Goal: Task Accomplishment & Management: Use online tool/utility

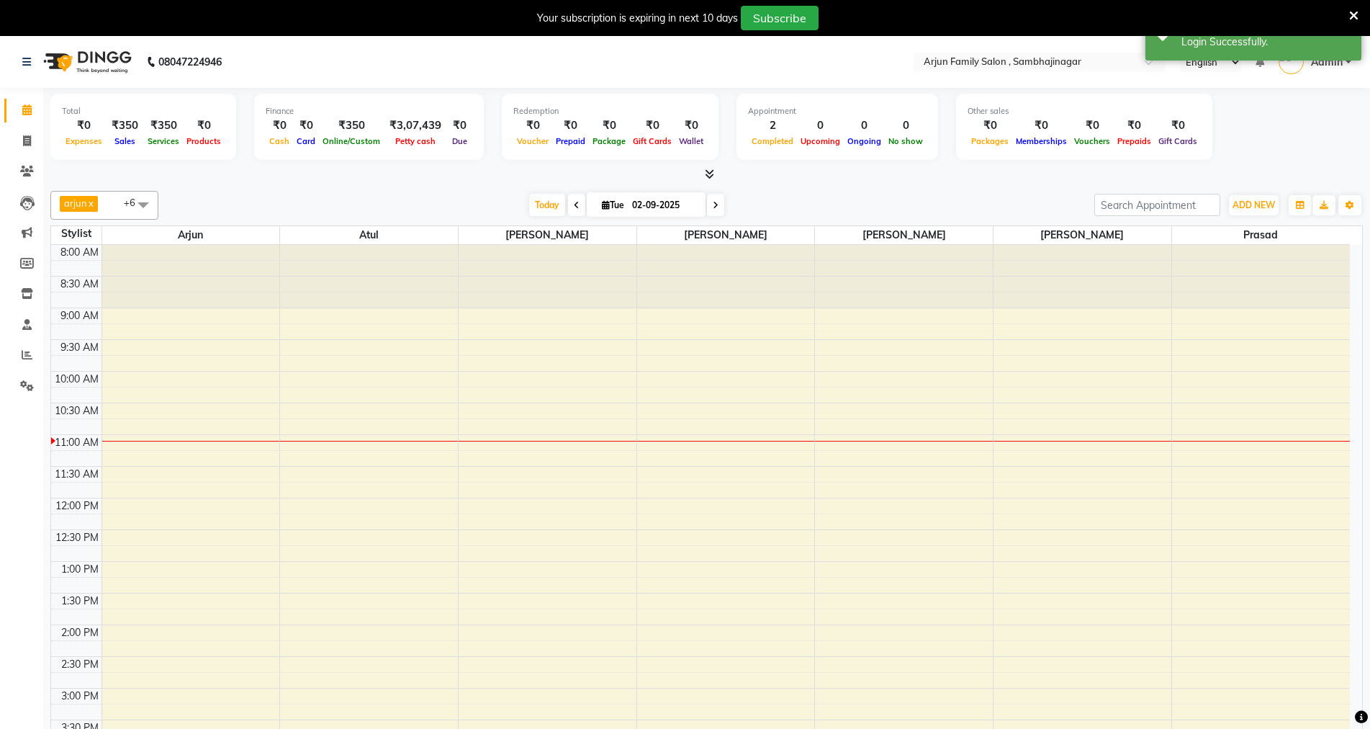
select select "en"
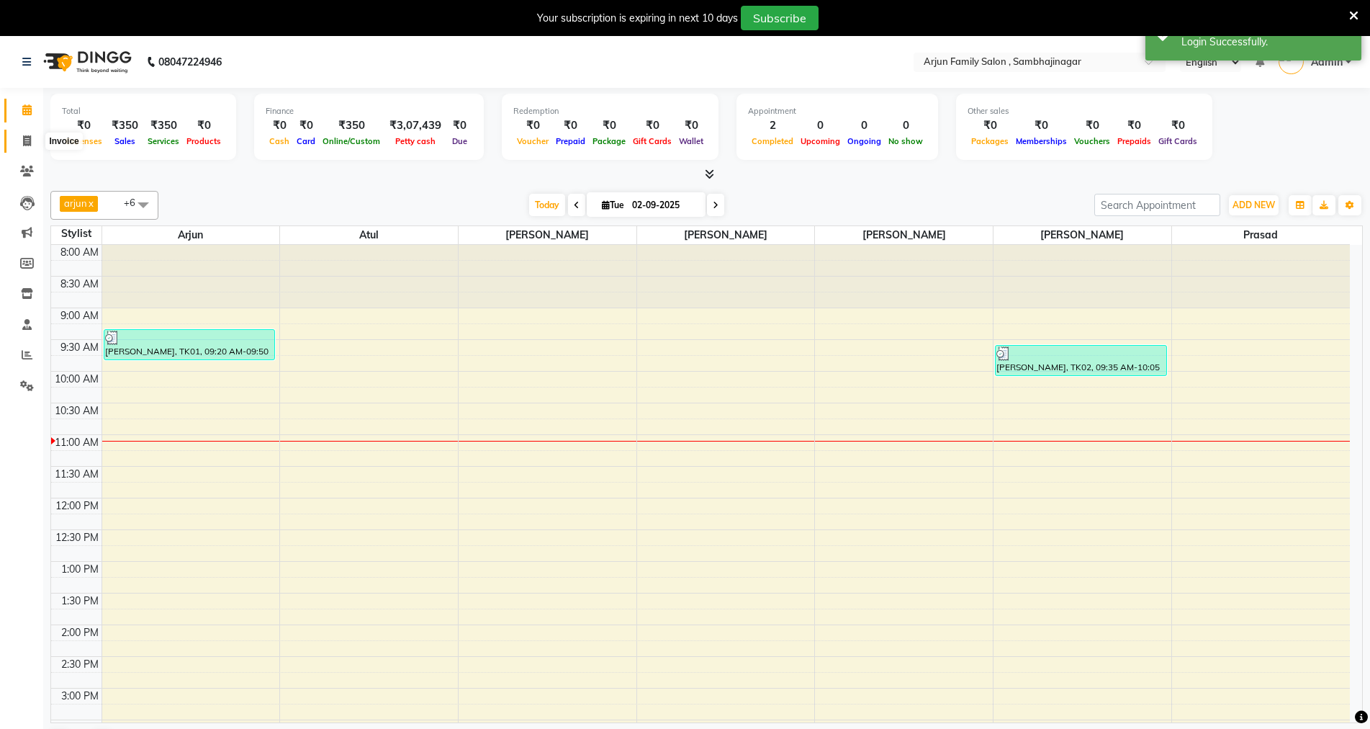
click at [23, 140] on icon at bounding box center [27, 140] width 8 height 11
select select "service"
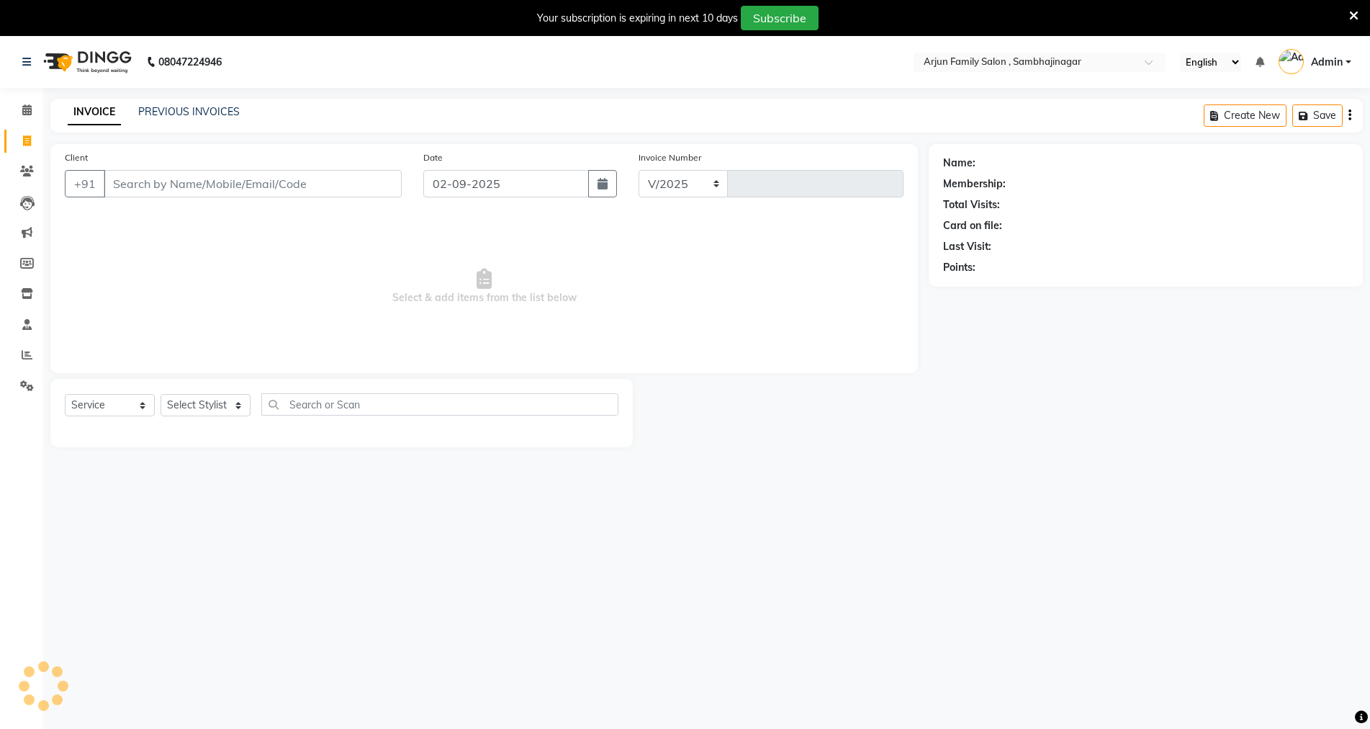
select select "6947"
type input "3801"
click at [210, 107] on link "PREVIOUS INVOICES" at bounding box center [189, 111] width 102 height 13
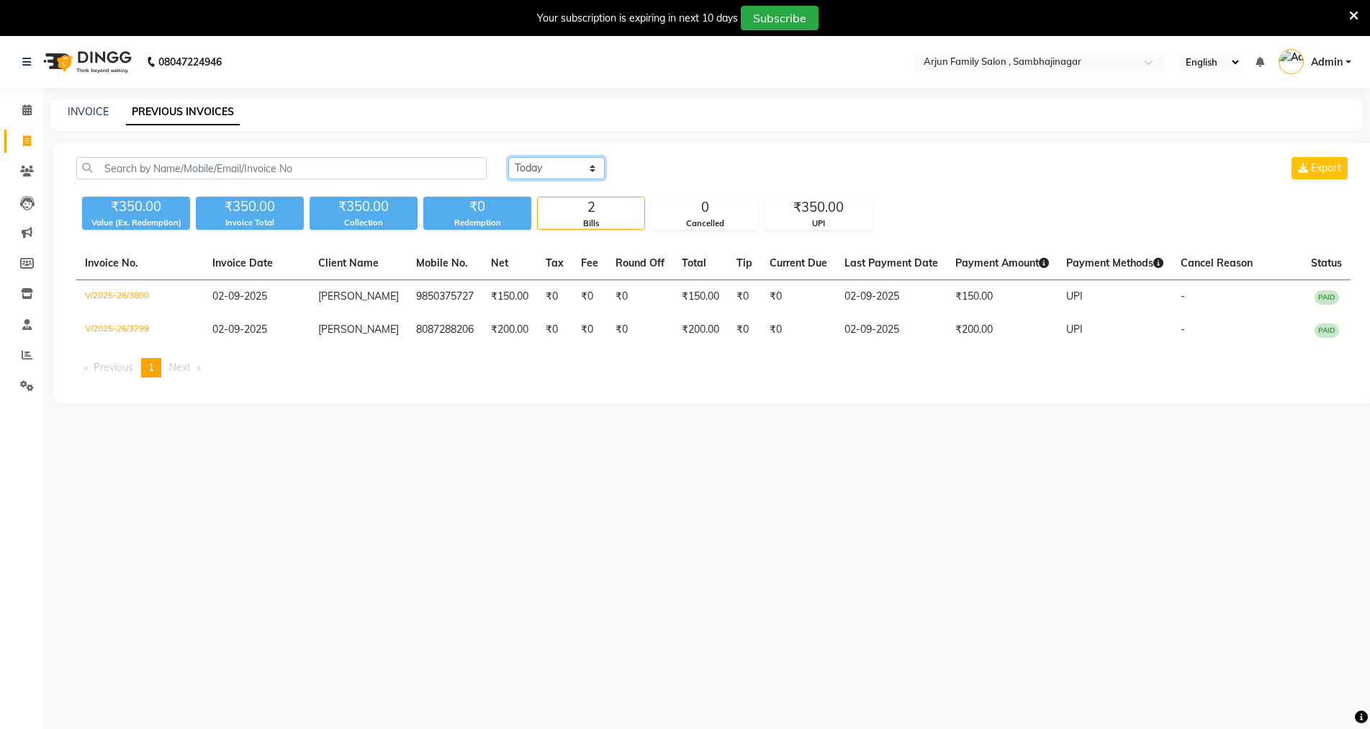
click at [533, 158] on select "[DATE] [DATE] Custom Range" at bounding box center [556, 168] width 96 height 22
select select "[DATE]"
click at [508, 157] on select "[DATE] [DATE] Custom Range" at bounding box center [556, 168] width 96 height 22
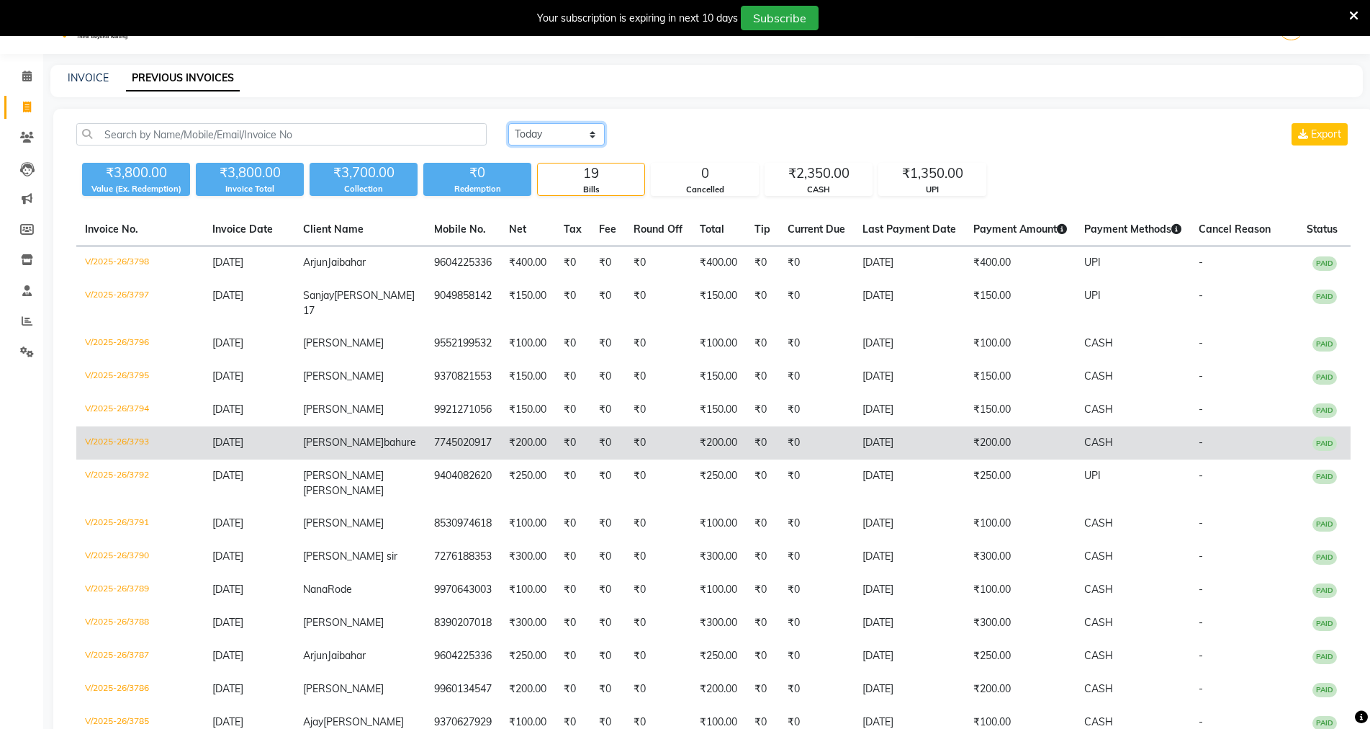
scroll to position [29, 0]
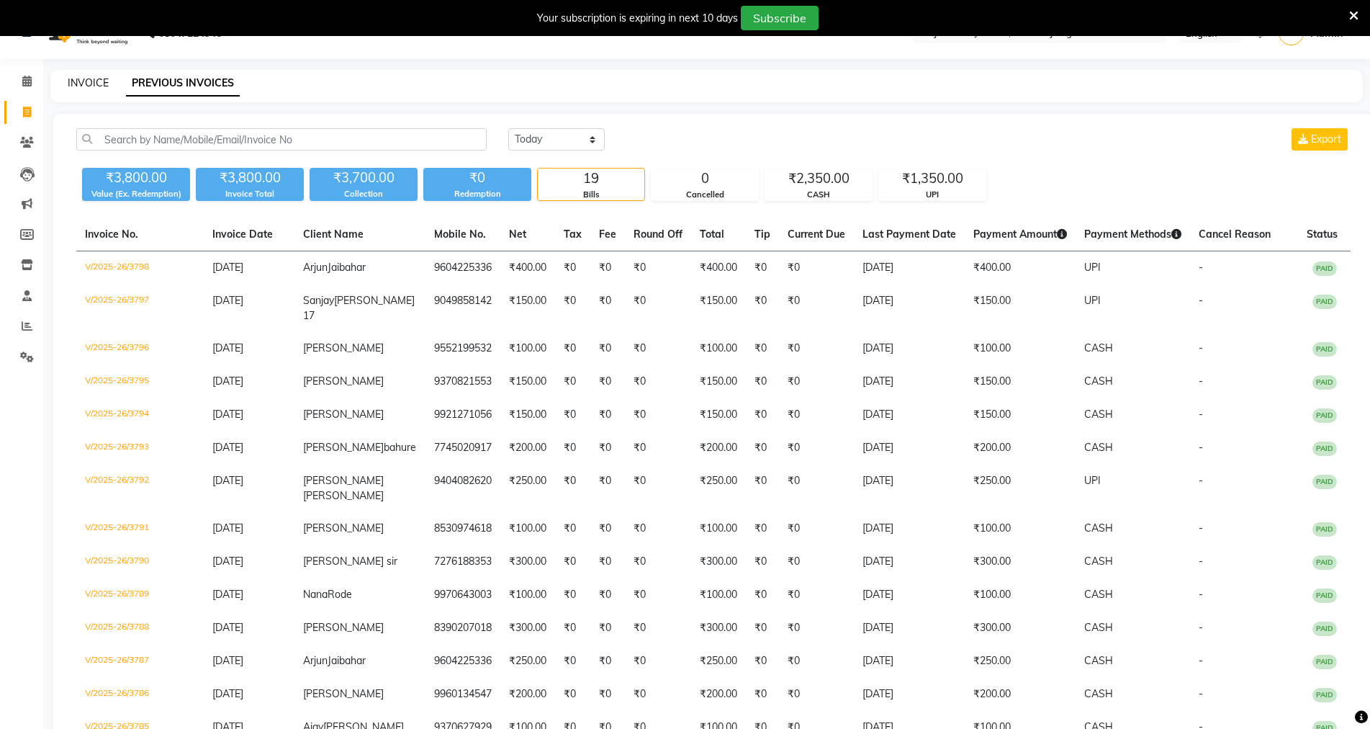
click at [93, 78] on link "INVOICE" at bounding box center [88, 82] width 41 height 13
select select "6947"
select select "service"
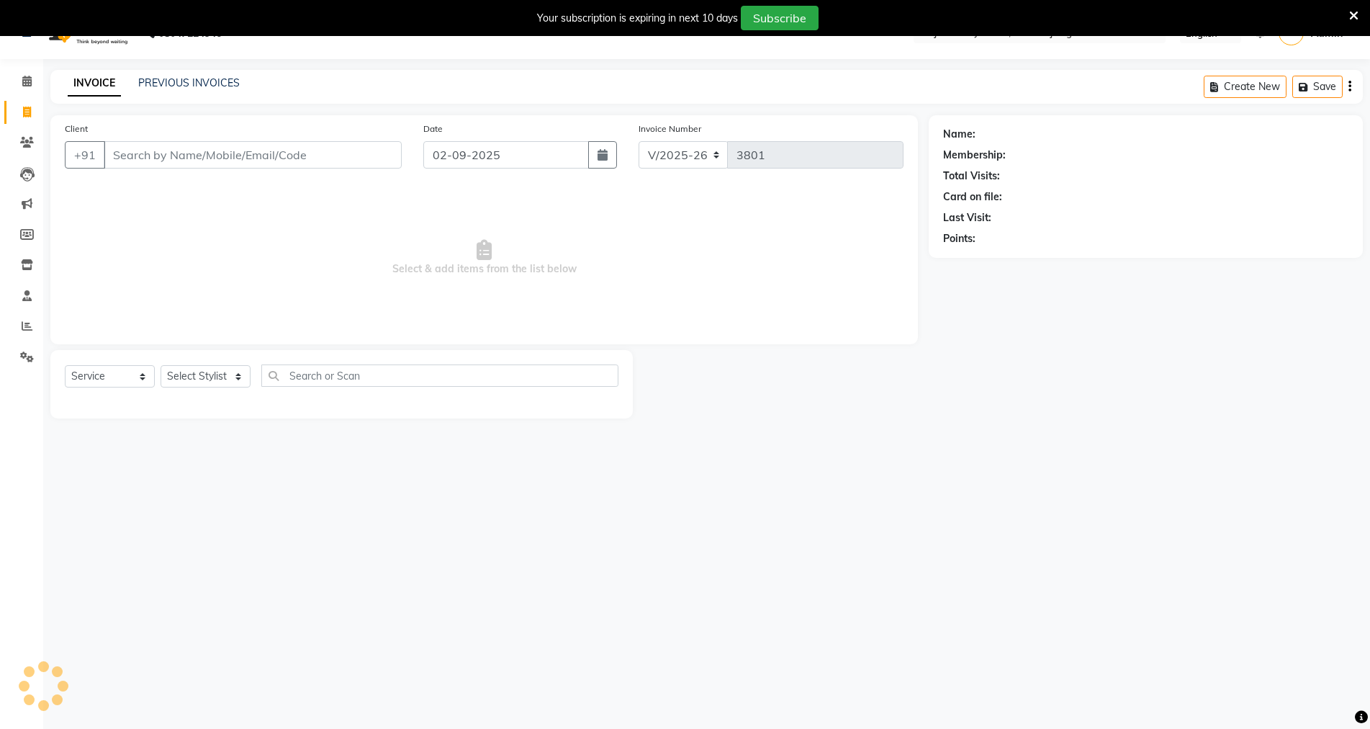
scroll to position [36, 0]
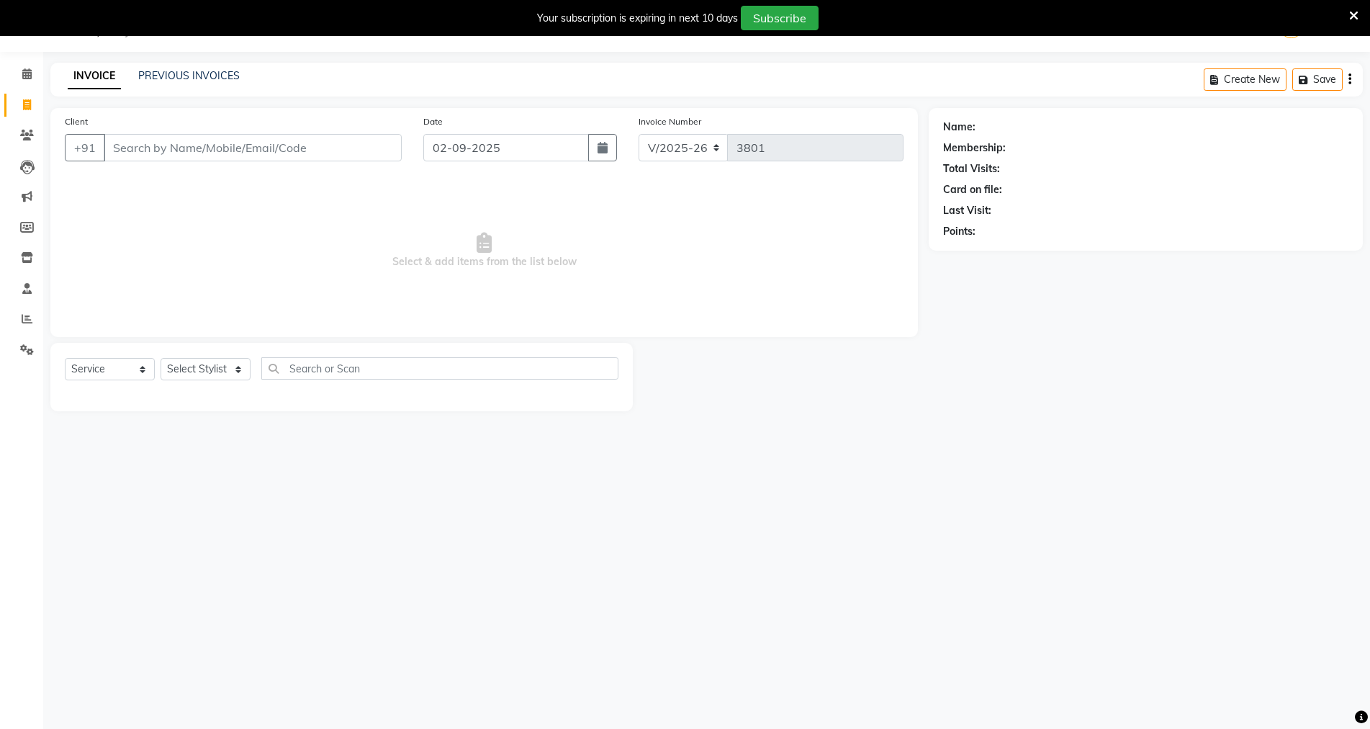
click at [390, 155] on input "Client" at bounding box center [253, 147] width 298 height 27
click at [390, 157] on input "Client" at bounding box center [253, 147] width 298 height 27
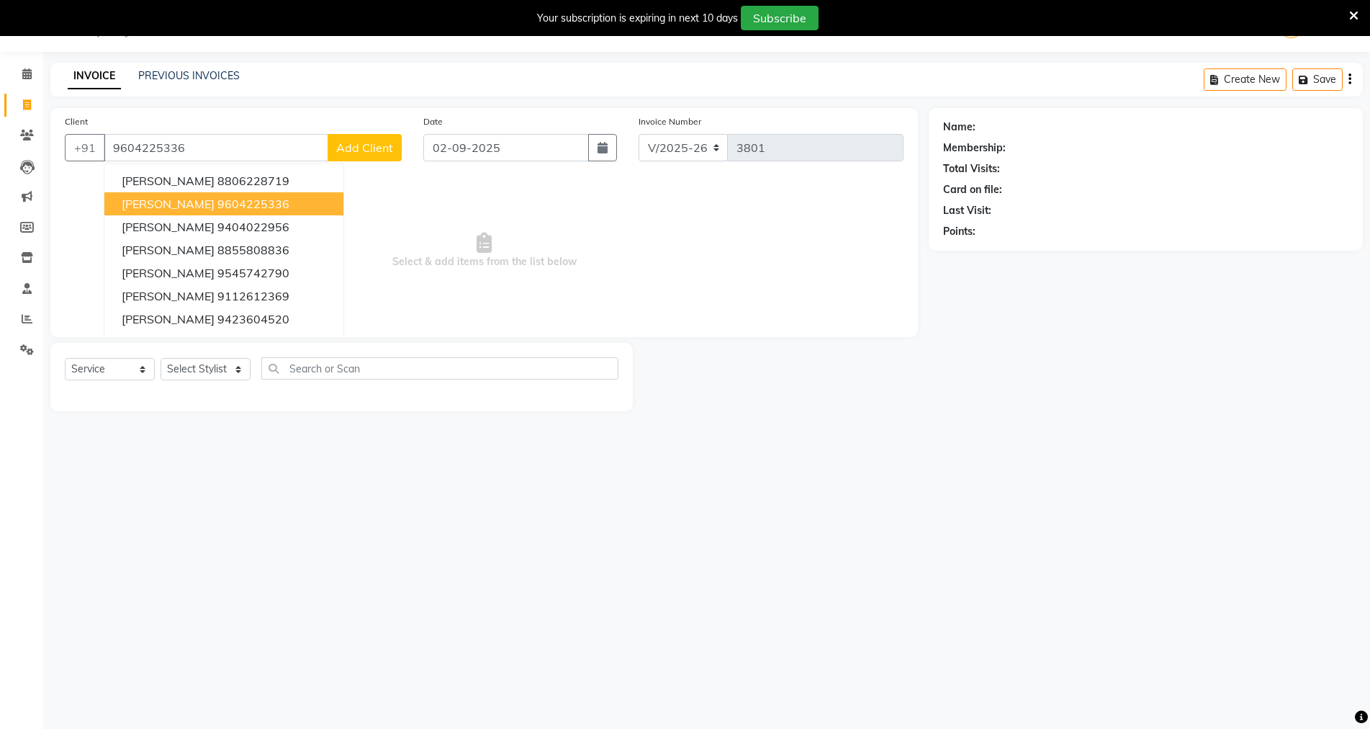
type input "9604225336"
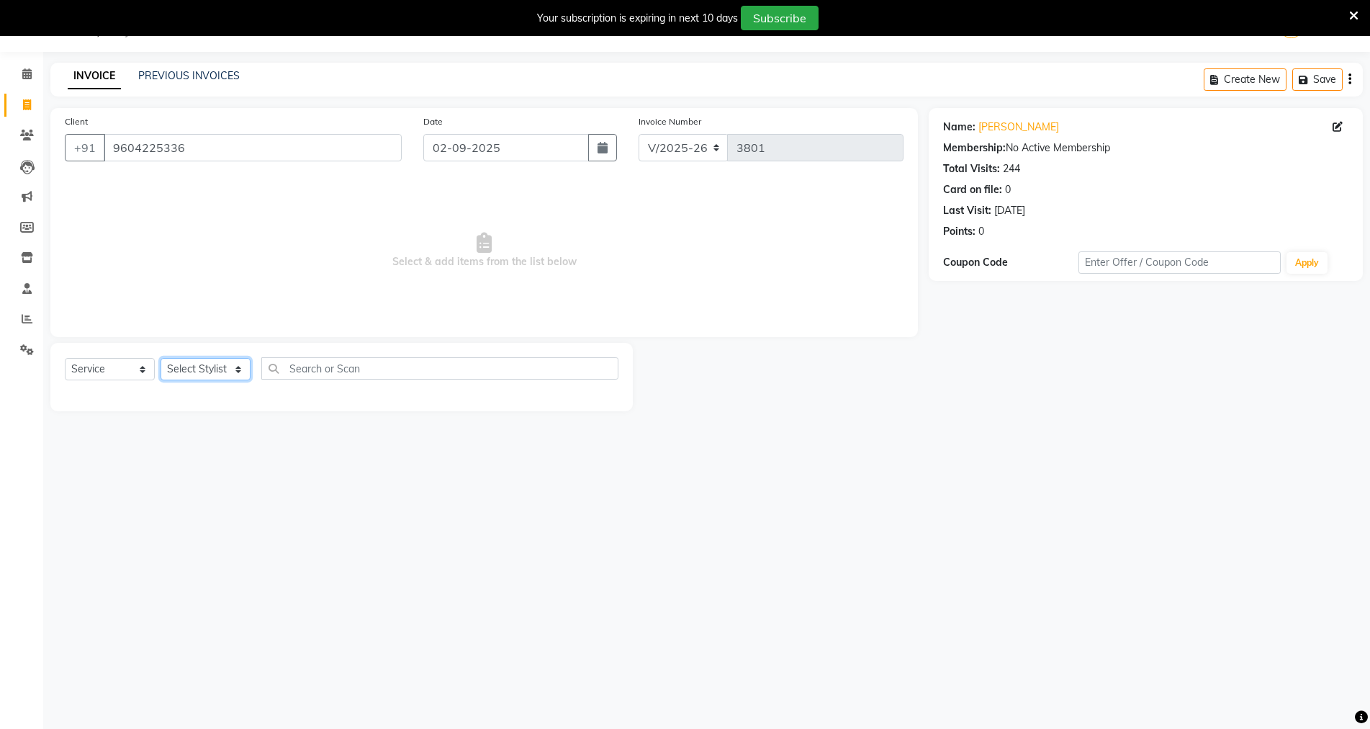
drag, startPoint x: 169, startPoint y: 372, endPoint x: 178, endPoint y: 379, distance: 11.2
click at [169, 372] on select "Select Stylist arjun [PERSON_NAME] [PERSON_NAME] [PERSON_NAME] [PERSON_NAME]" at bounding box center [206, 369] width 90 height 22
select select "54666"
click at [161, 358] on select "Select Stylist arjun [PERSON_NAME] [PERSON_NAME] [PERSON_NAME] [PERSON_NAME]" at bounding box center [206, 369] width 90 height 22
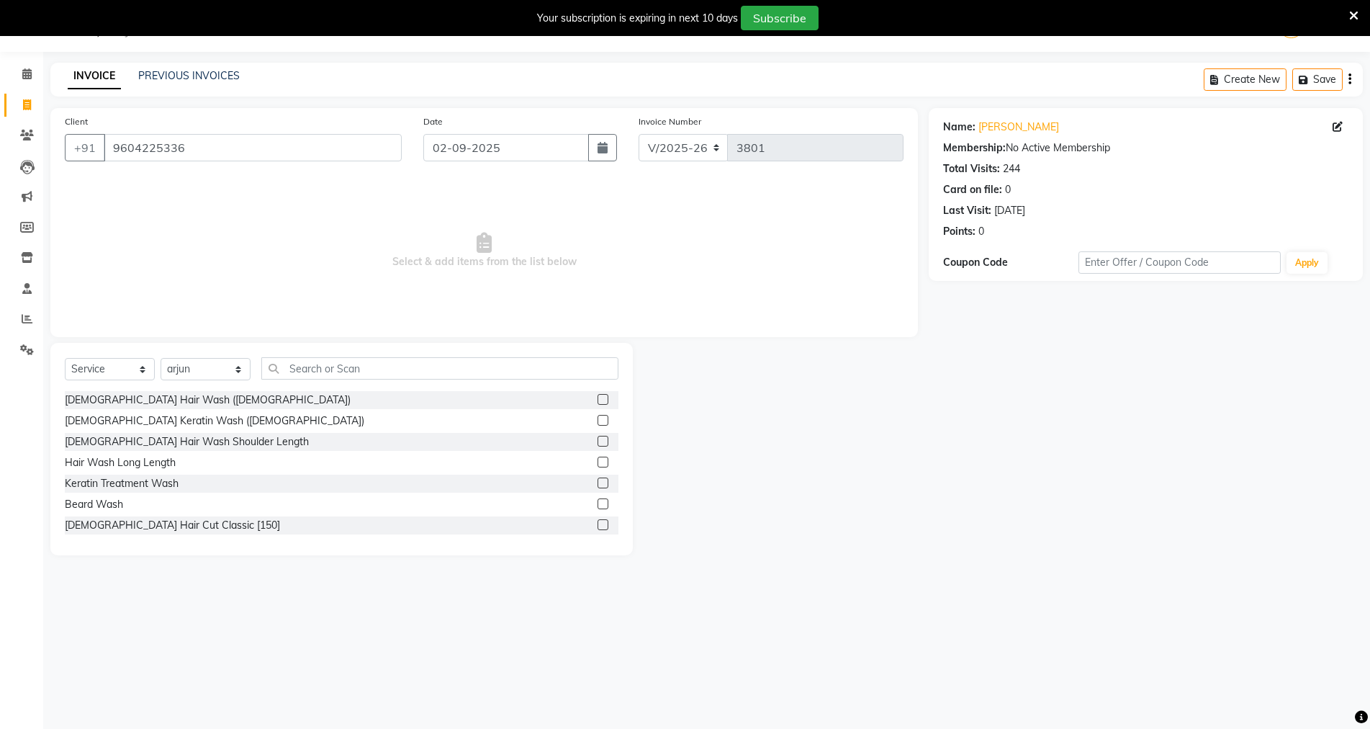
click at [374, 355] on div "Select Service Product Membership Package Voucher Prepaid Gift Card Select Styl…" at bounding box center [341, 449] width 583 height 212
click at [381, 361] on input "text" at bounding box center [439, 368] width 357 height 22
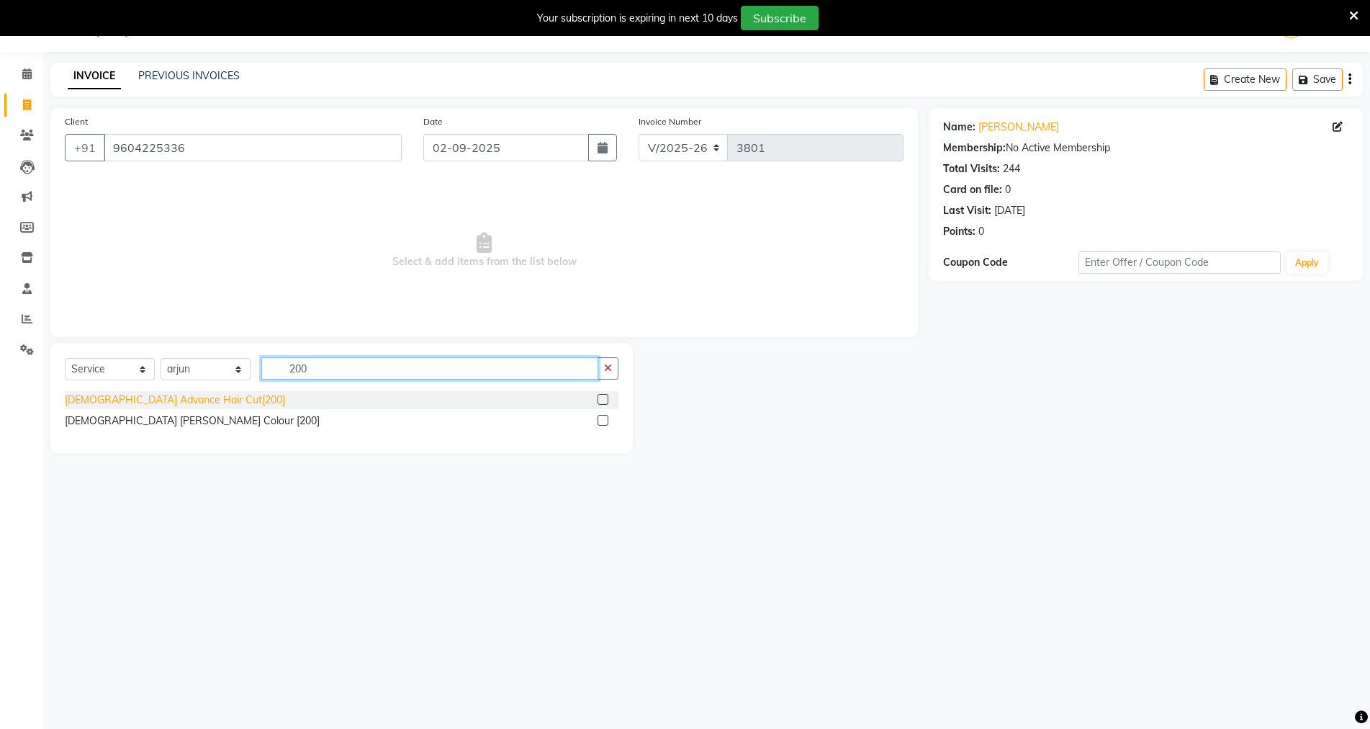
type input "200"
click at [135, 404] on div "[DEMOGRAPHIC_DATA] Advance Hair Cut[200]" at bounding box center [175, 399] width 220 height 15
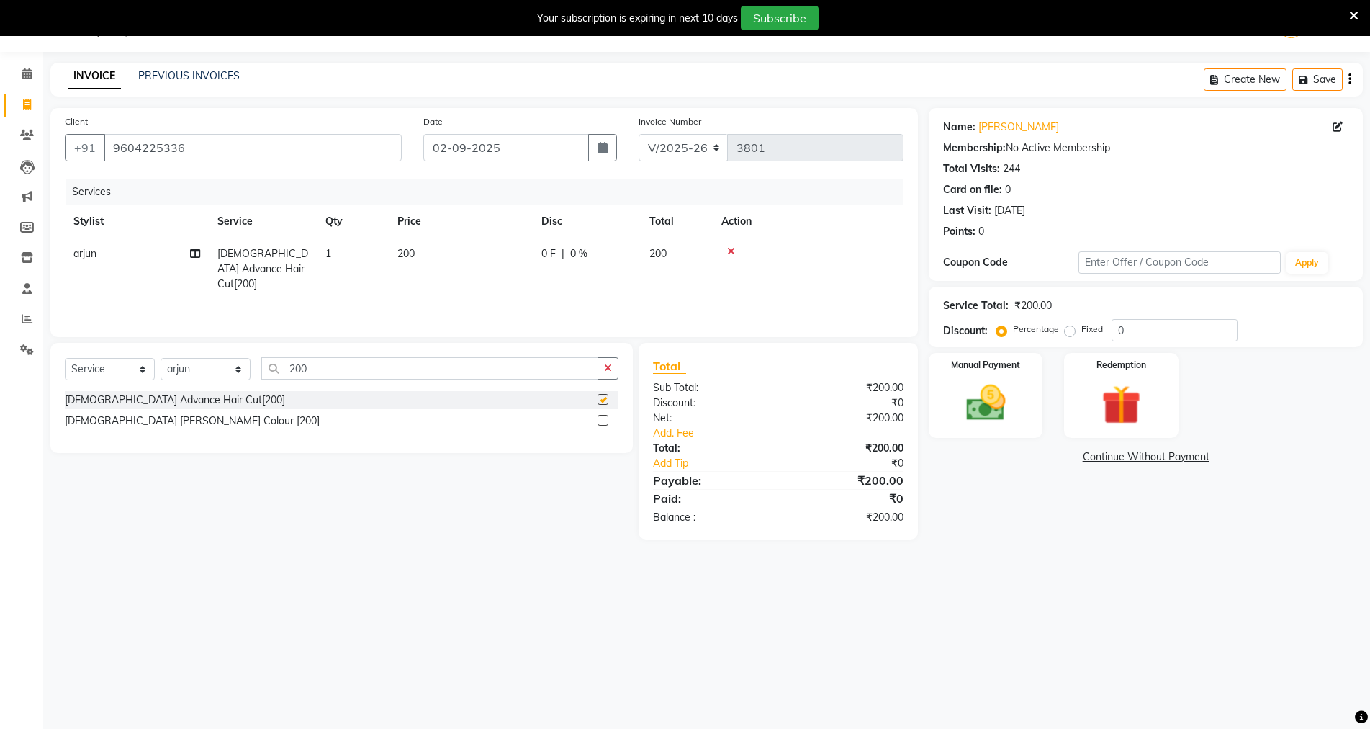
checkbox input "false"
drag, startPoint x: 931, startPoint y: 387, endPoint x: 938, endPoint y: 390, distance: 7.8
click at [932, 387] on div "Manual Payment" at bounding box center [986, 395] width 118 height 88
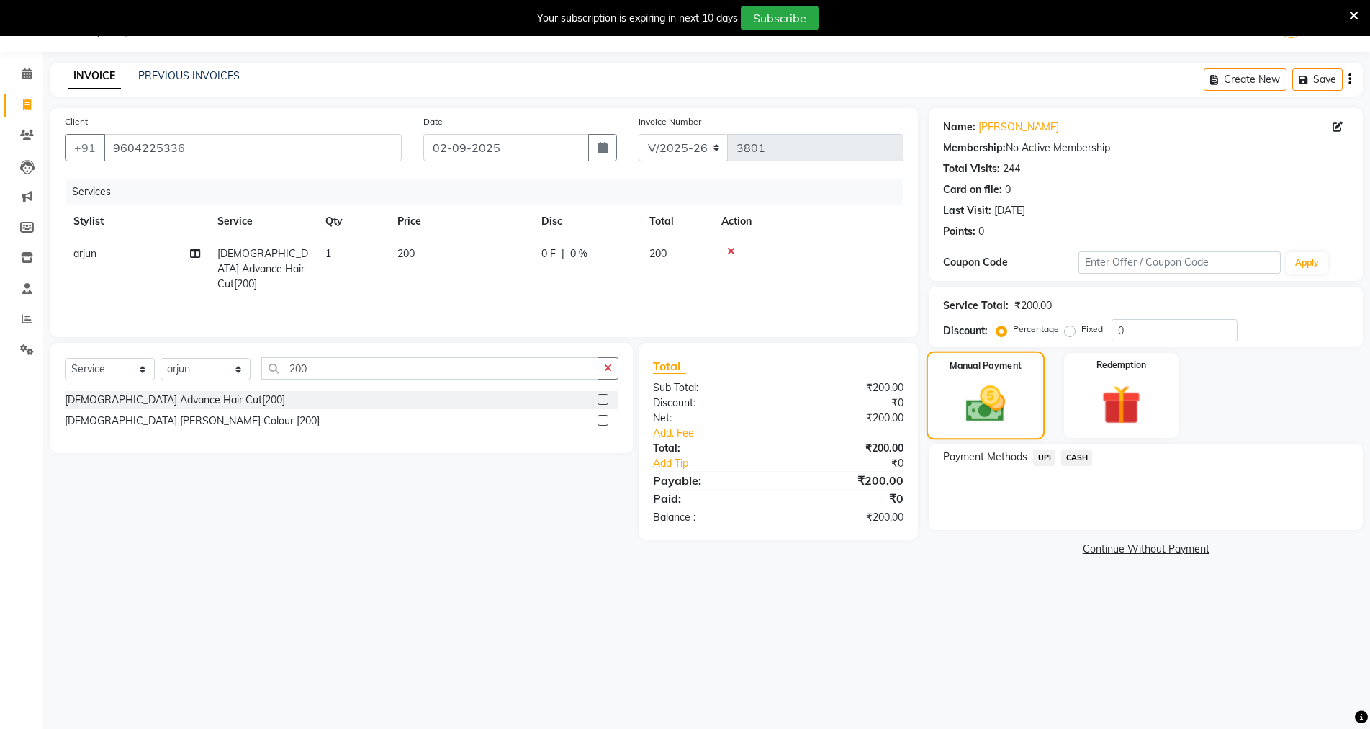
drag, startPoint x: 948, startPoint y: 397, endPoint x: 962, endPoint y: 414, distance: 21.9
click at [953, 399] on div "Manual Payment" at bounding box center [986, 395] width 118 height 88
click at [610, 141] on button "button" at bounding box center [602, 147] width 29 height 27
select select "9"
select select "2025"
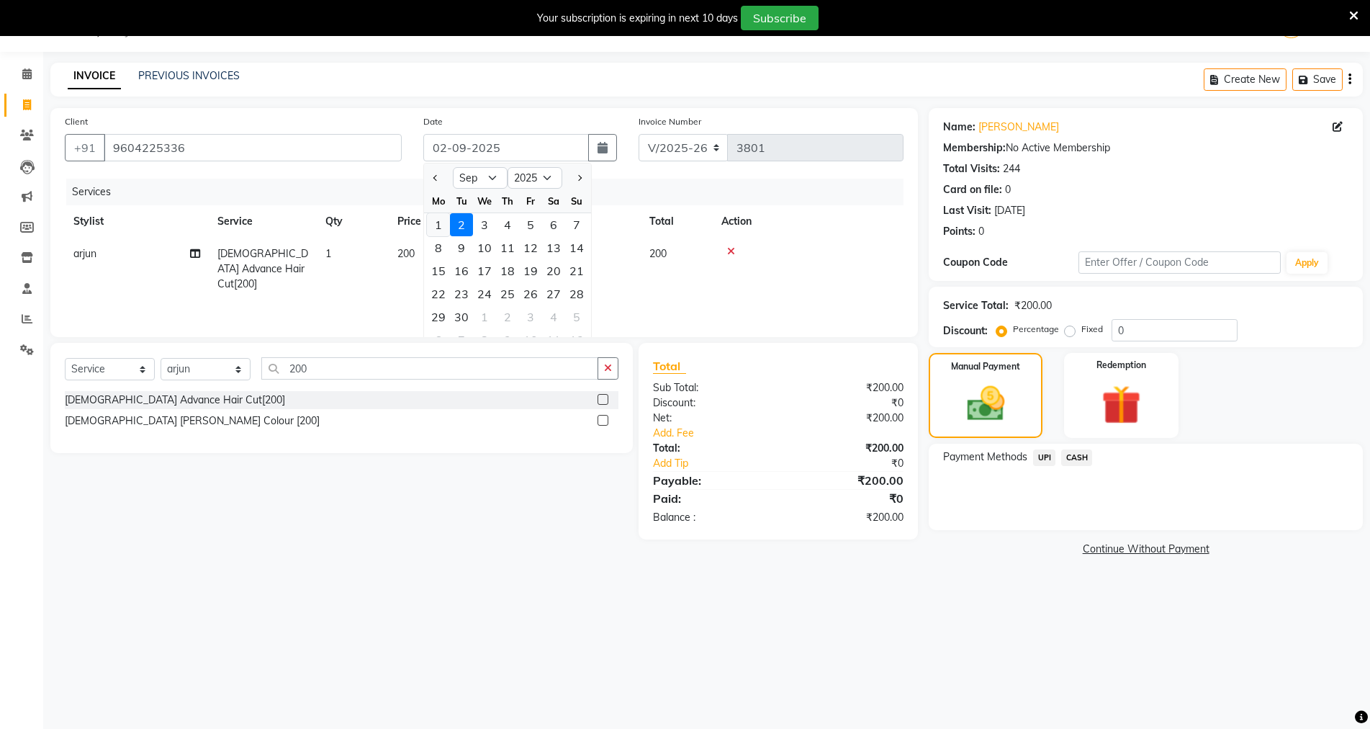
click at [442, 229] on div "1" at bounding box center [438, 224] width 23 height 23
type input "[DATE]"
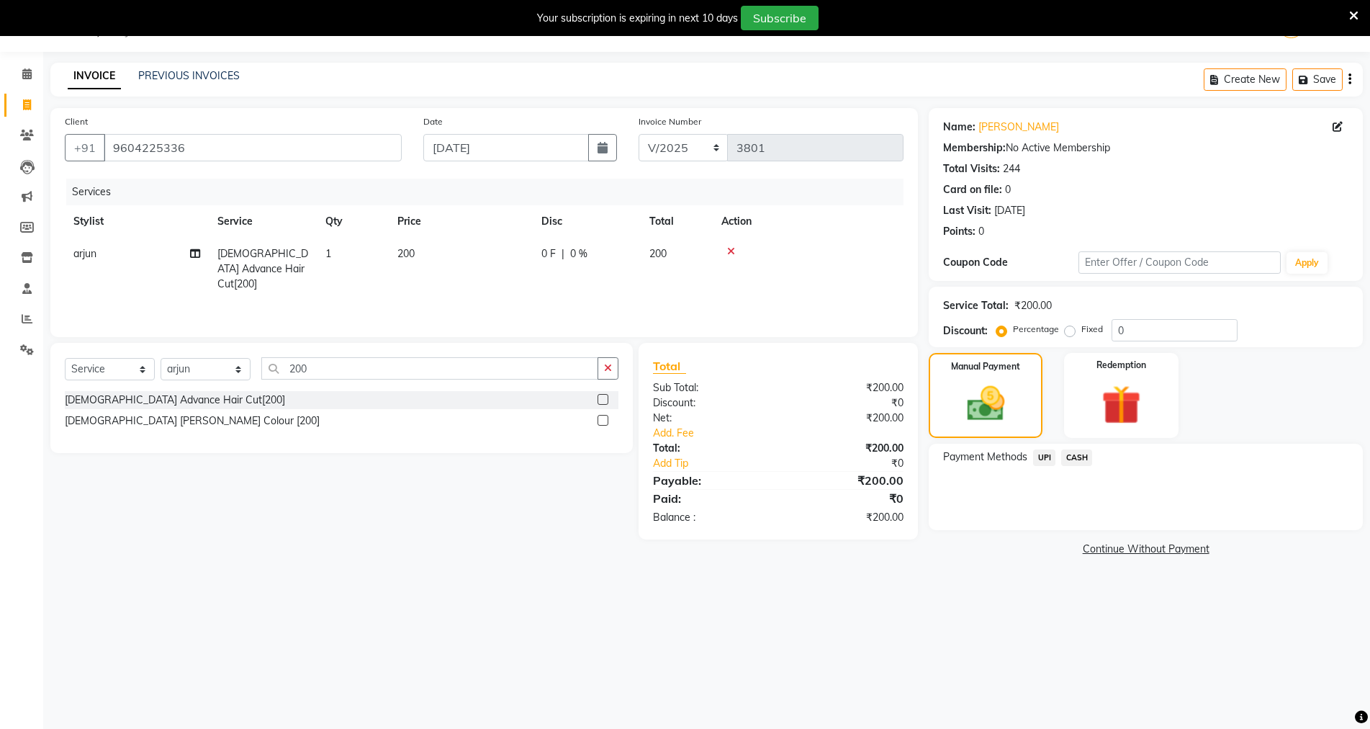
click at [1035, 453] on span "UPI" at bounding box center [1044, 457] width 22 height 17
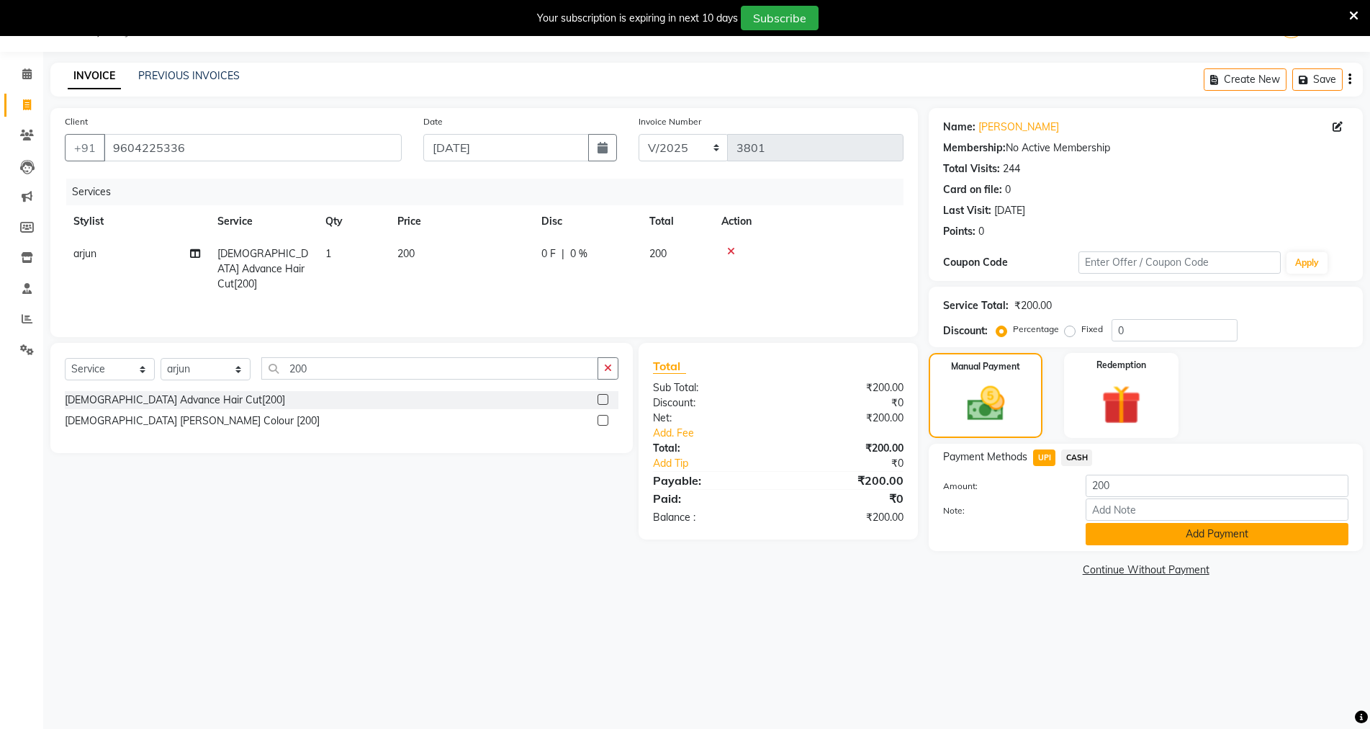
click at [1161, 533] on button "Add Payment" at bounding box center [1217, 534] width 263 height 22
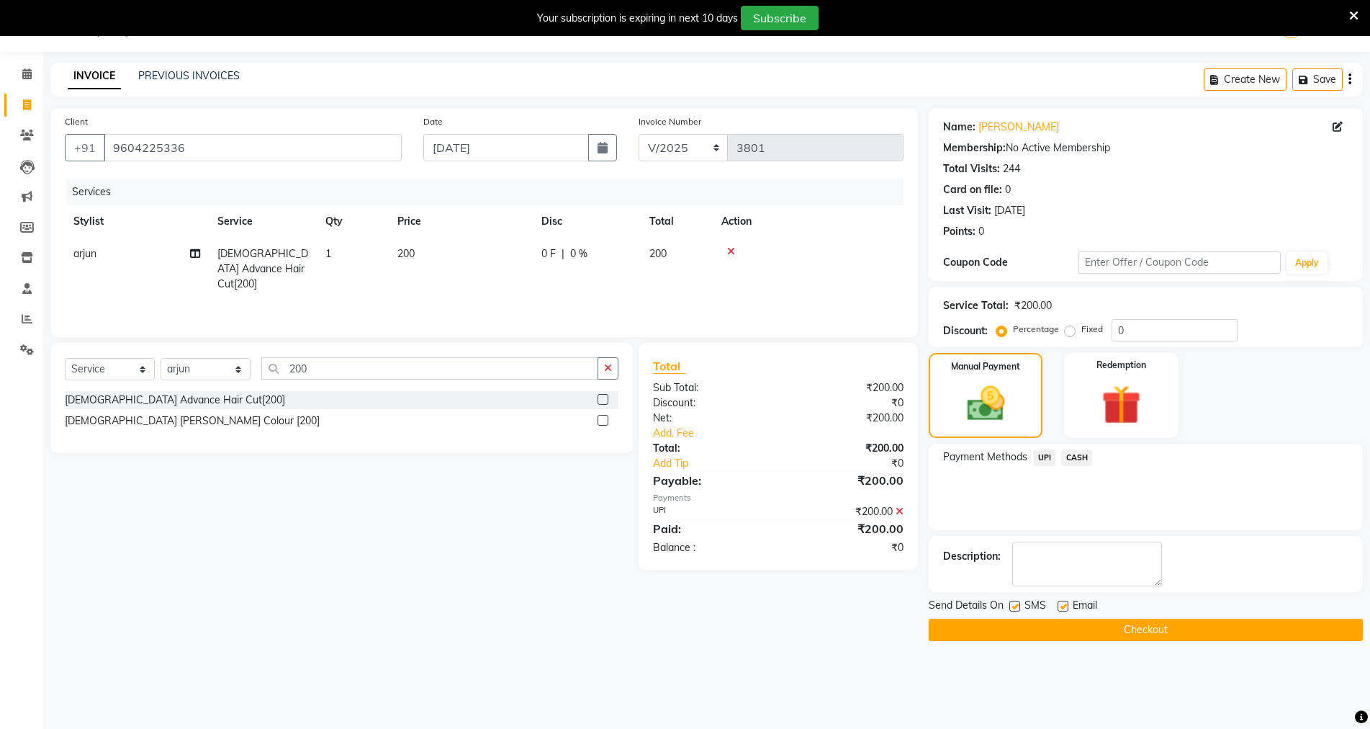
click at [1156, 636] on button "Checkout" at bounding box center [1146, 630] width 434 height 22
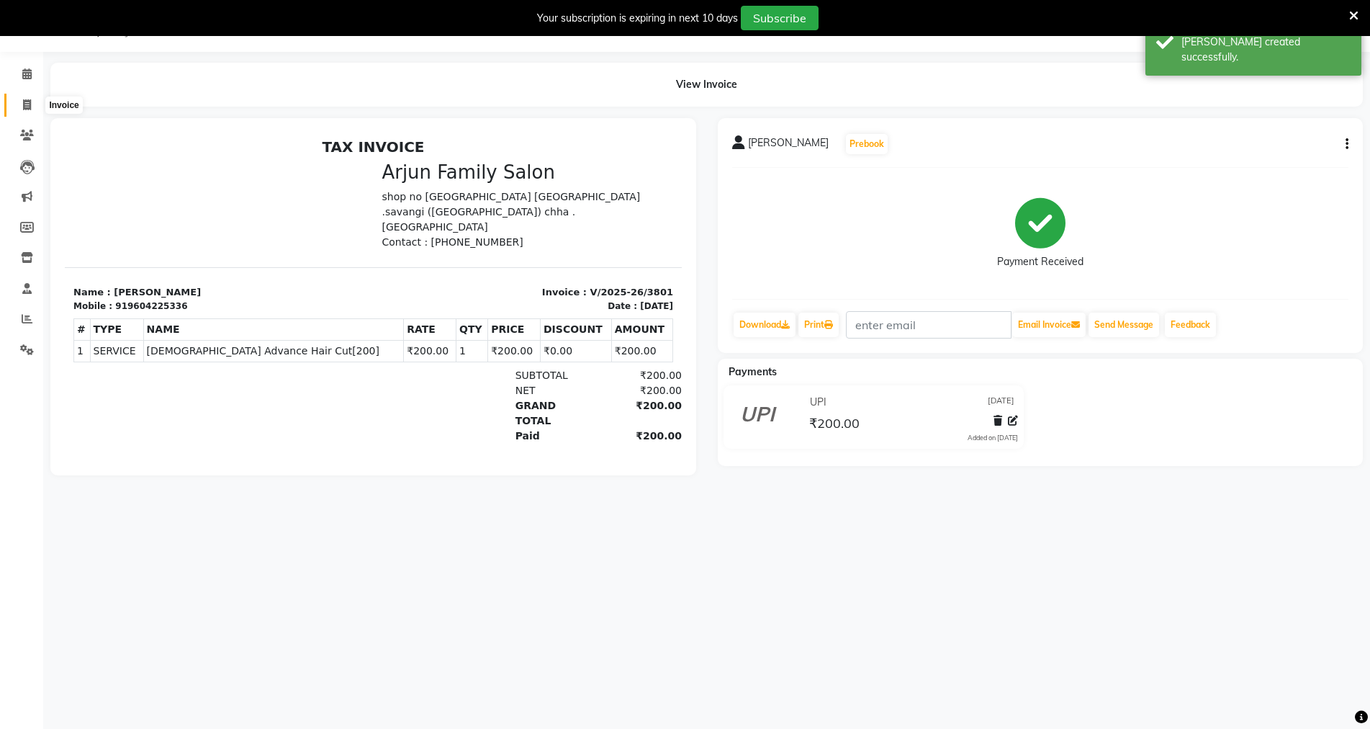
click at [31, 103] on icon at bounding box center [27, 104] width 8 height 11
select select "service"
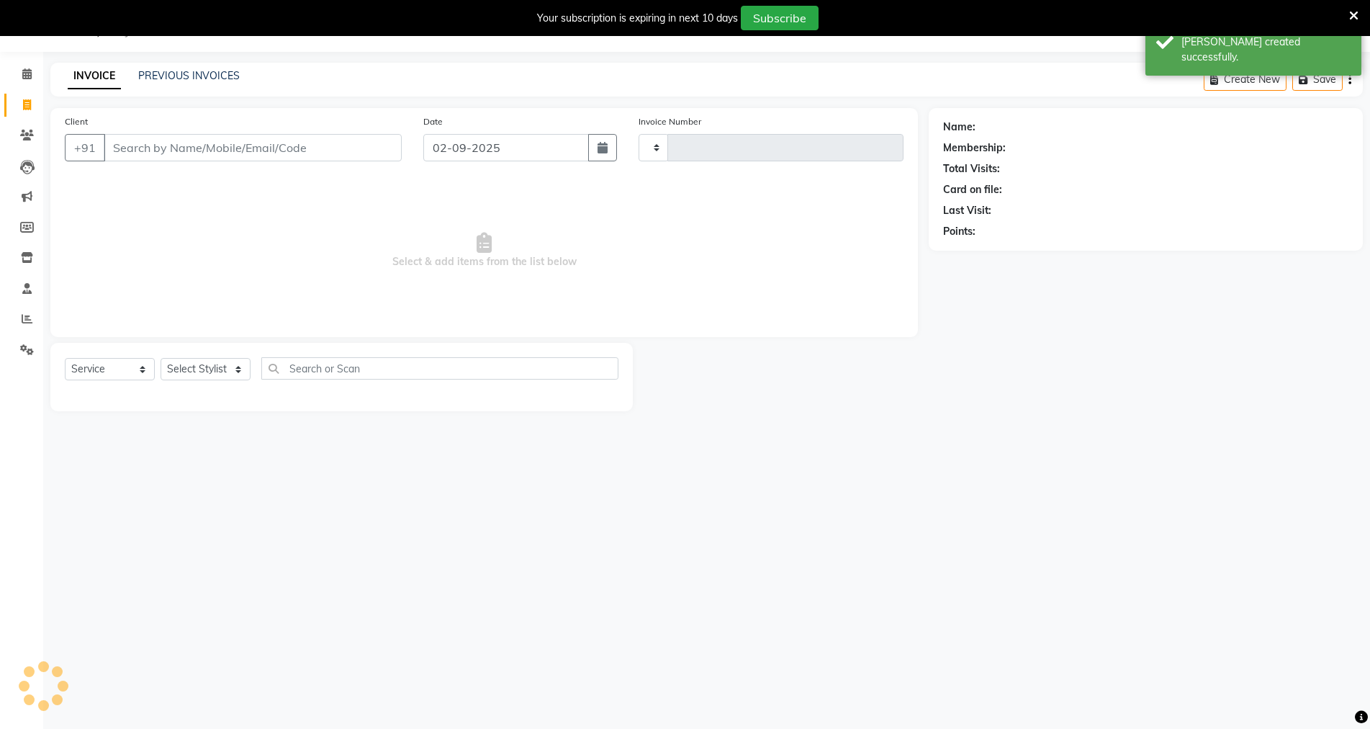
type input "3802"
select select "6947"
click at [359, 144] on input "Client" at bounding box center [253, 147] width 298 height 27
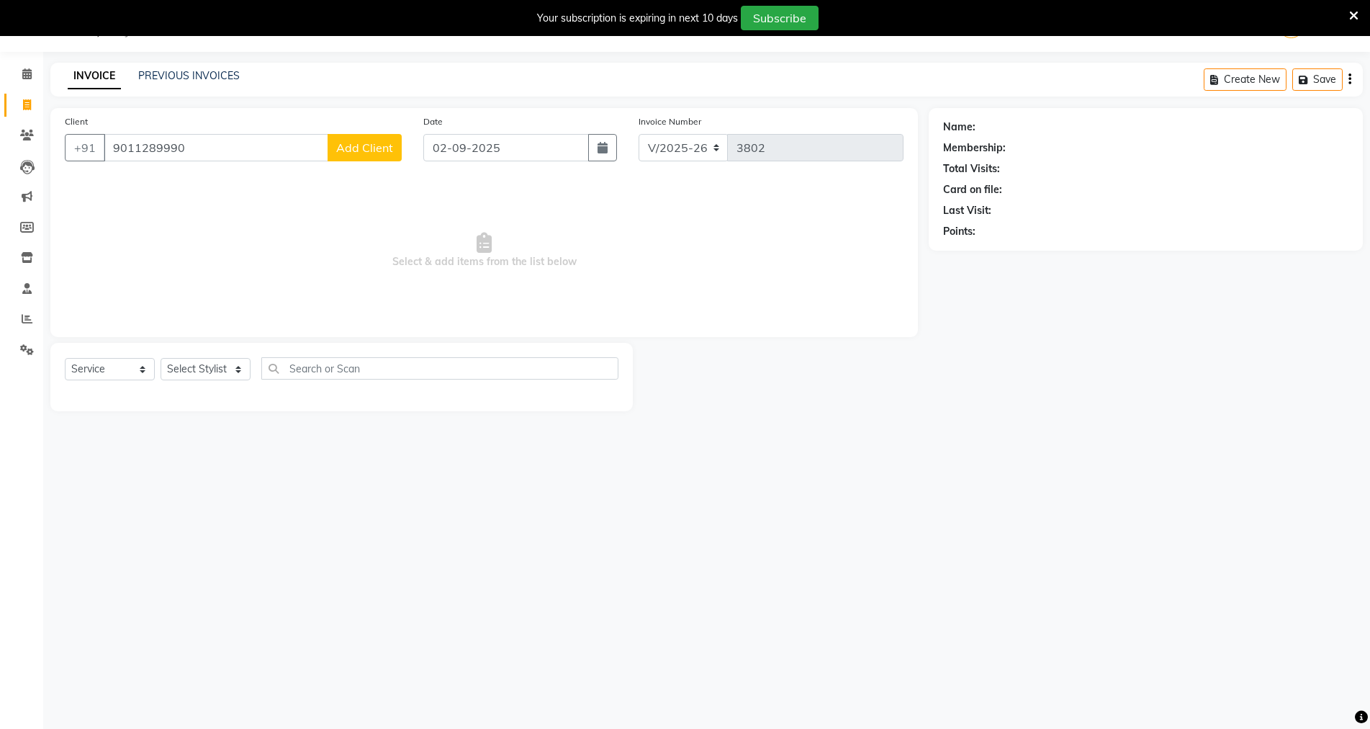
type input "9011289990"
click at [375, 146] on span "Add Client" at bounding box center [364, 147] width 57 height 14
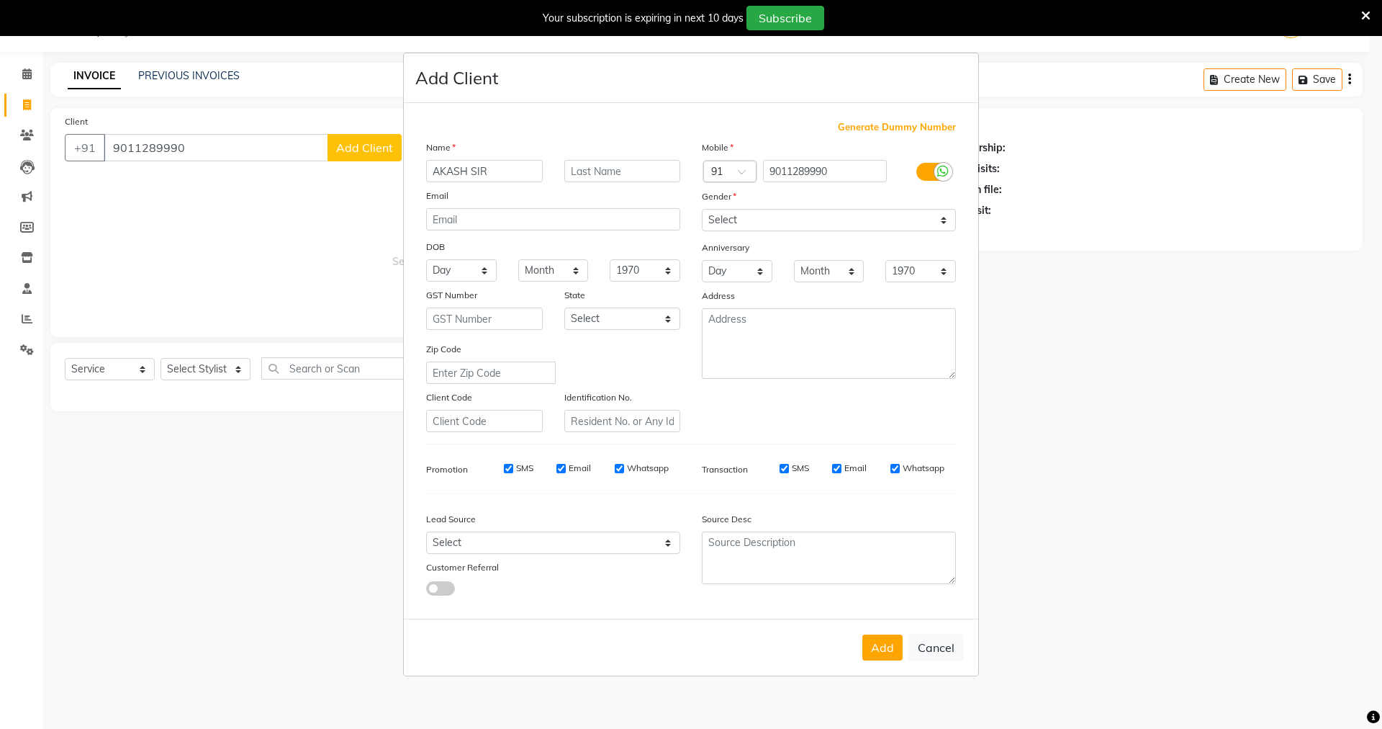
type input "AKASH SIR"
click at [849, 220] on select "Select [DEMOGRAPHIC_DATA] [DEMOGRAPHIC_DATA] Other Prefer Not To Say" at bounding box center [829, 220] width 254 height 22
select select "[DEMOGRAPHIC_DATA]"
click at [702, 209] on select "Select [DEMOGRAPHIC_DATA] [DEMOGRAPHIC_DATA] Other Prefer Not To Say" at bounding box center [829, 220] width 254 height 22
click at [870, 651] on button "Add" at bounding box center [883, 647] width 40 height 26
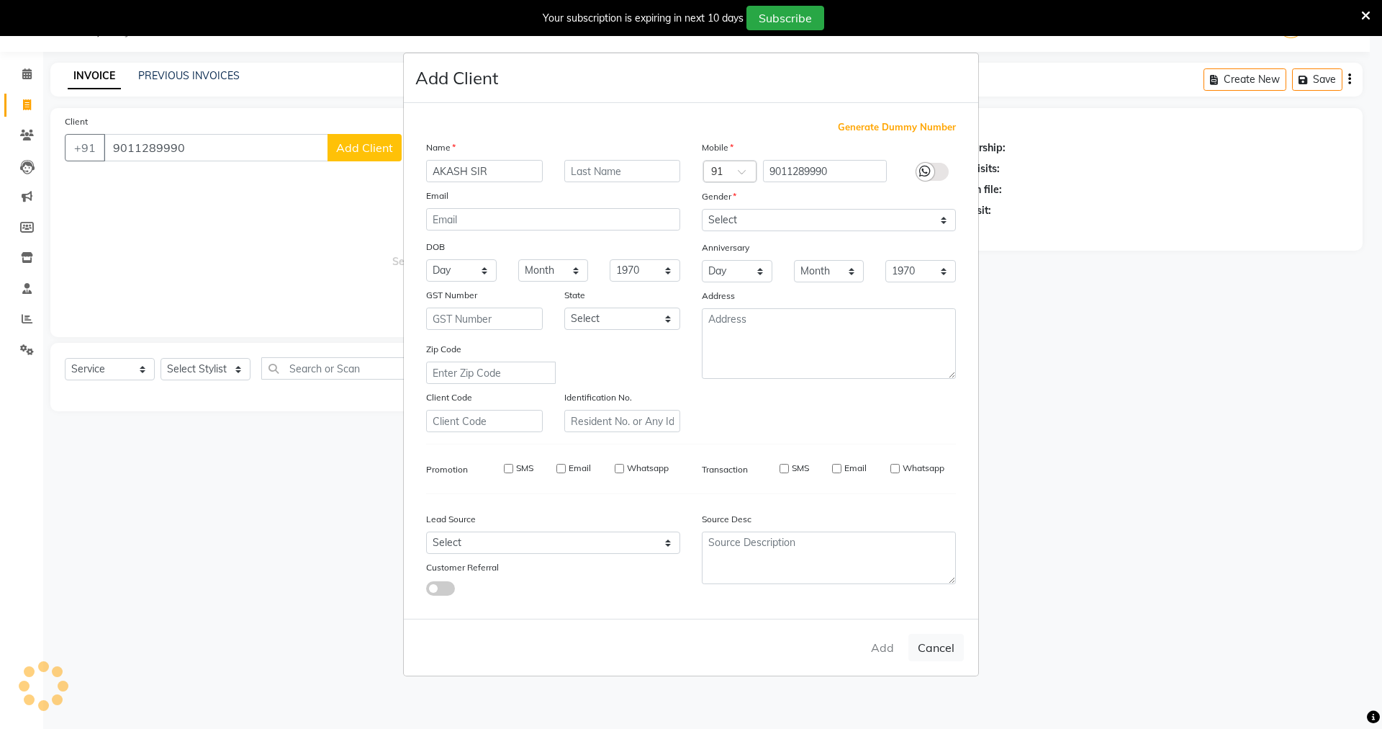
select select
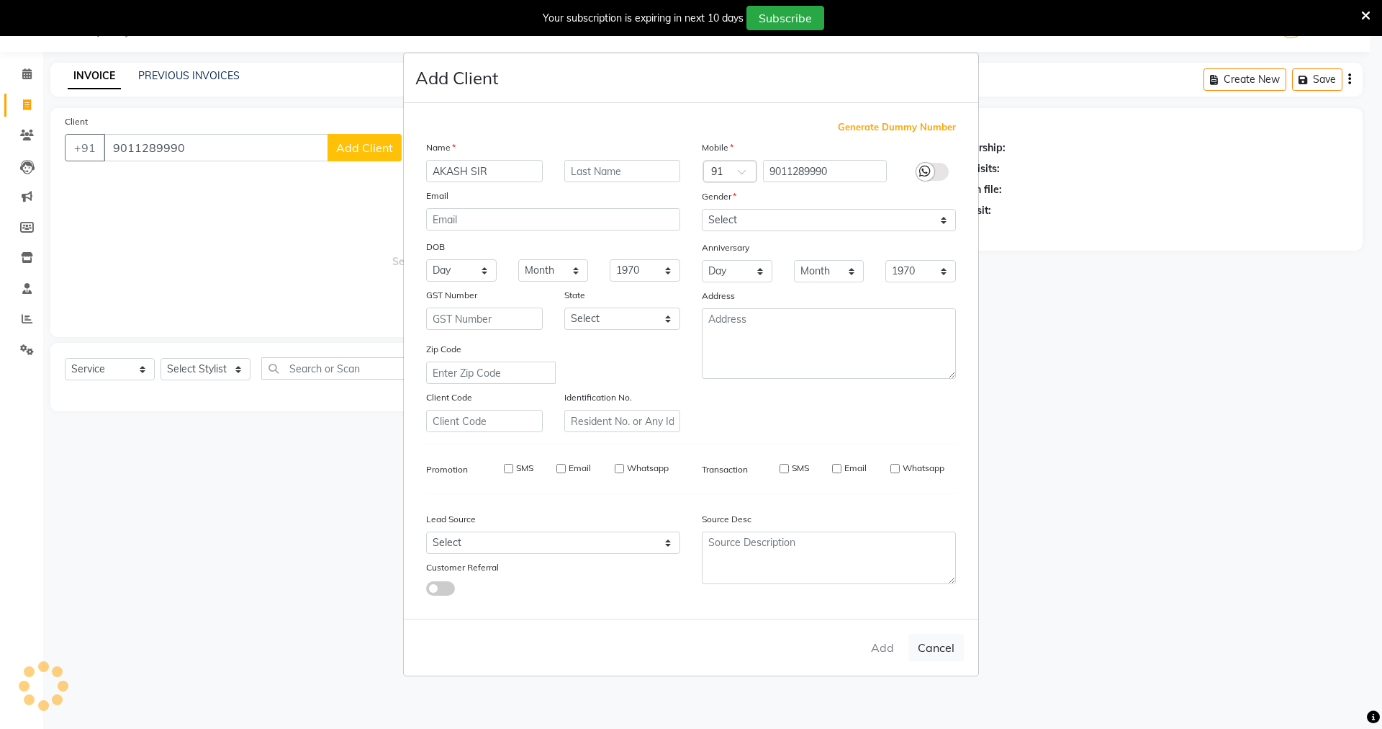
select select
checkbox input "false"
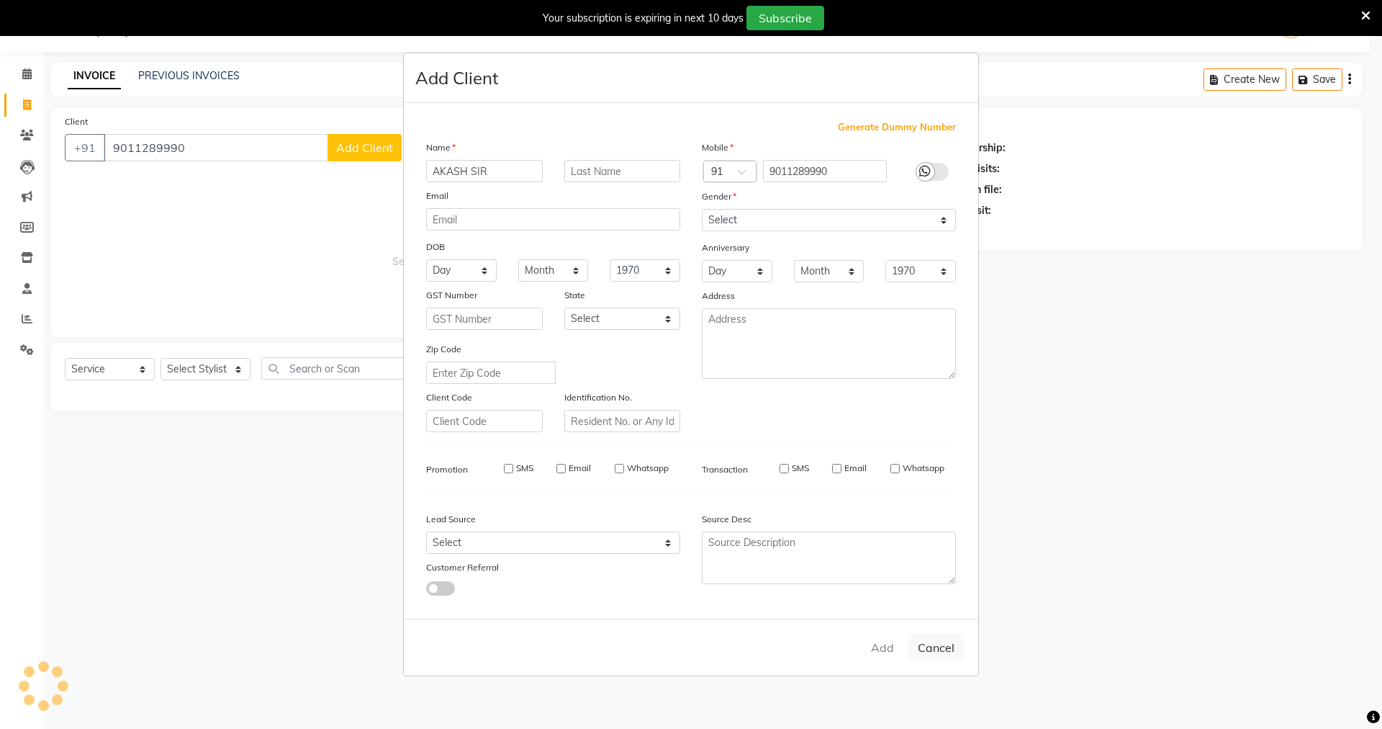
checkbox input "false"
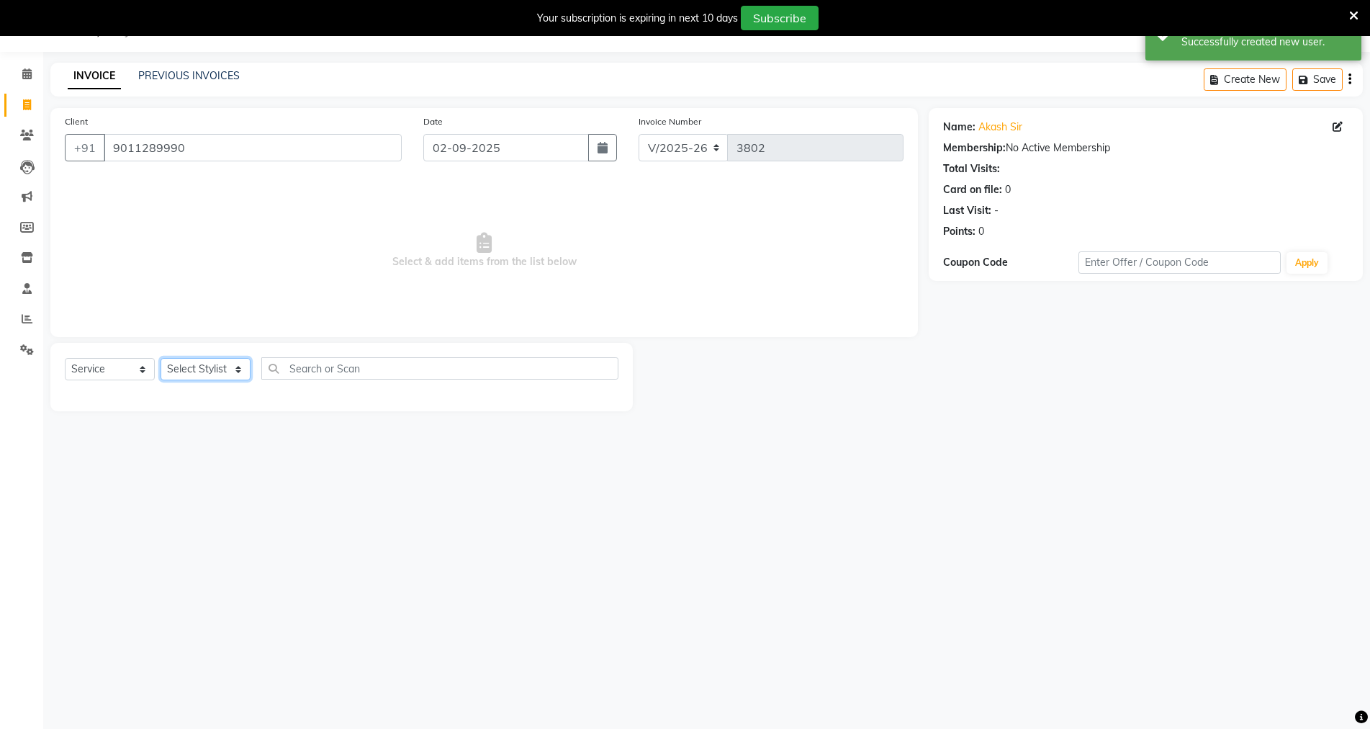
drag, startPoint x: 201, startPoint y: 372, endPoint x: 200, endPoint y: 379, distance: 7.2
click at [200, 379] on select "Select Stylist arjun [PERSON_NAME] [PERSON_NAME] [PERSON_NAME] [PERSON_NAME]" at bounding box center [206, 369] width 90 height 22
select select "83793"
click at [161, 358] on select "Select Stylist arjun [PERSON_NAME] [PERSON_NAME] [PERSON_NAME] [PERSON_NAME]" at bounding box center [206, 369] width 90 height 22
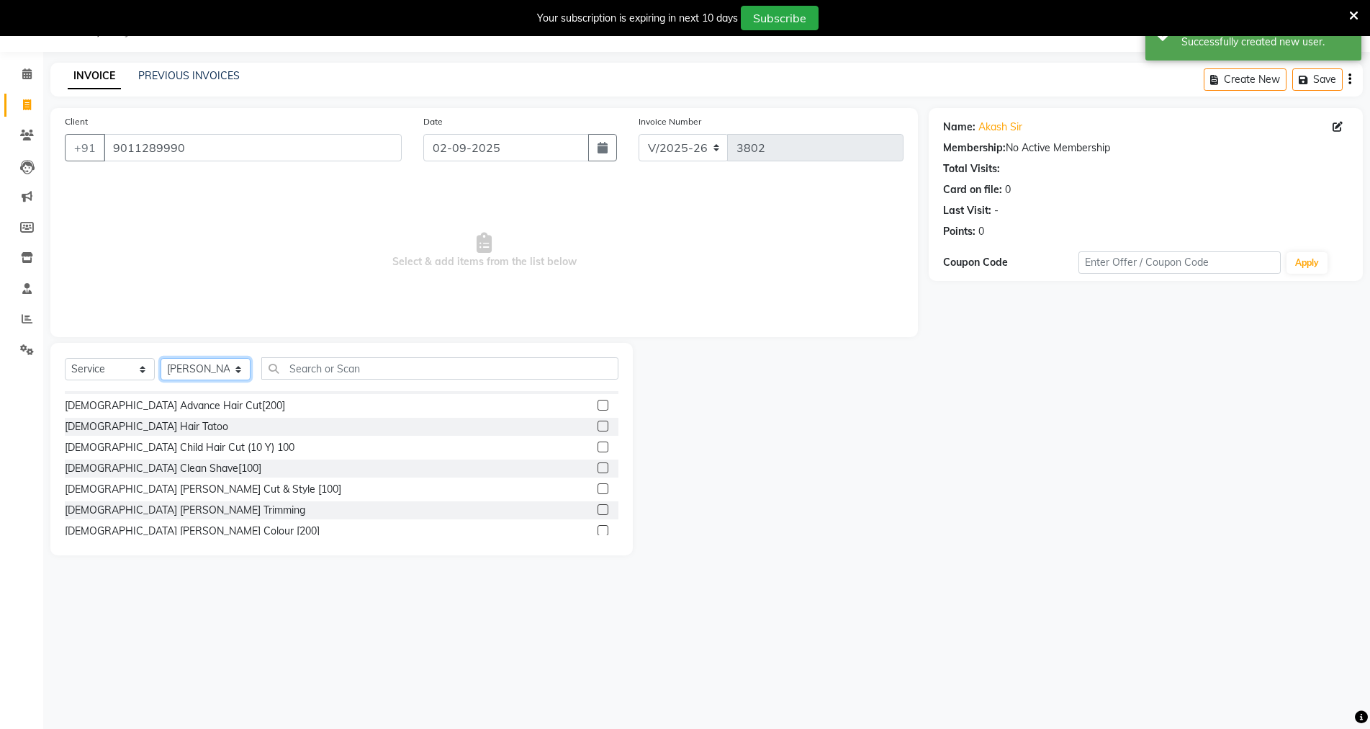
scroll to position [144, 0]
click at [125, 488] on div "[DEMOGRAPHIC_DATA] [PERSON_NAME] Cut & Style [100]" at bounding box center [203, 485] width 276 height 15
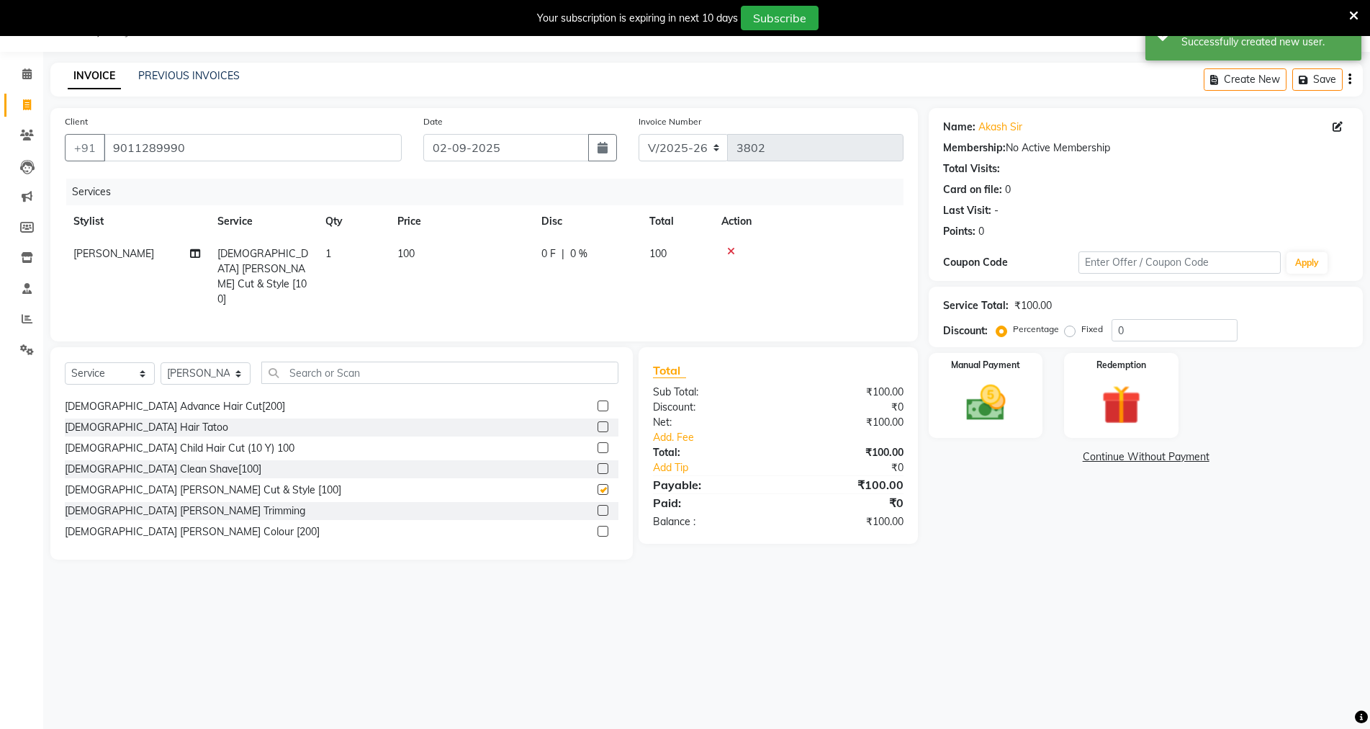
checkbox input "false"
click at [985, 430] on div "Manual Payment" at bounding box center [986, 395] width 118 height 88
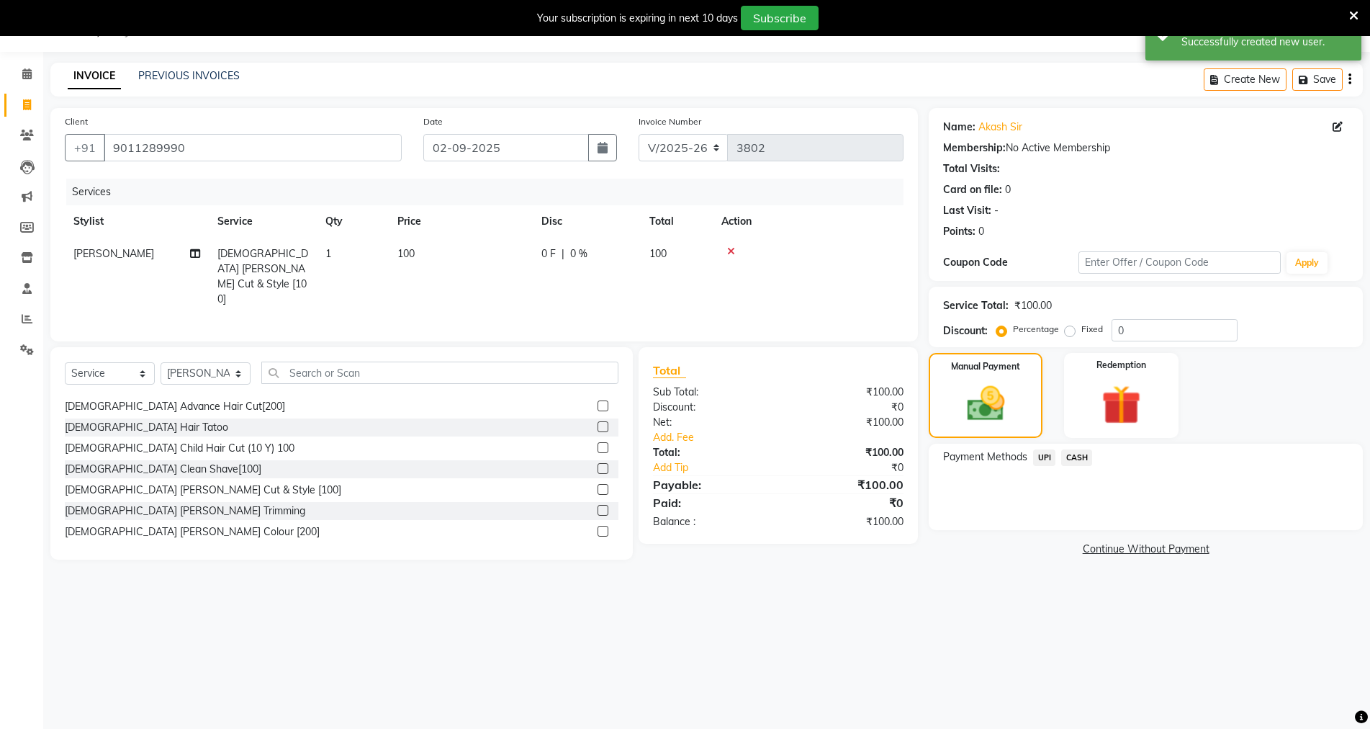
click at [1051, 455] on span "UPI" at bounding box center [1044, 457] width 22 height 17
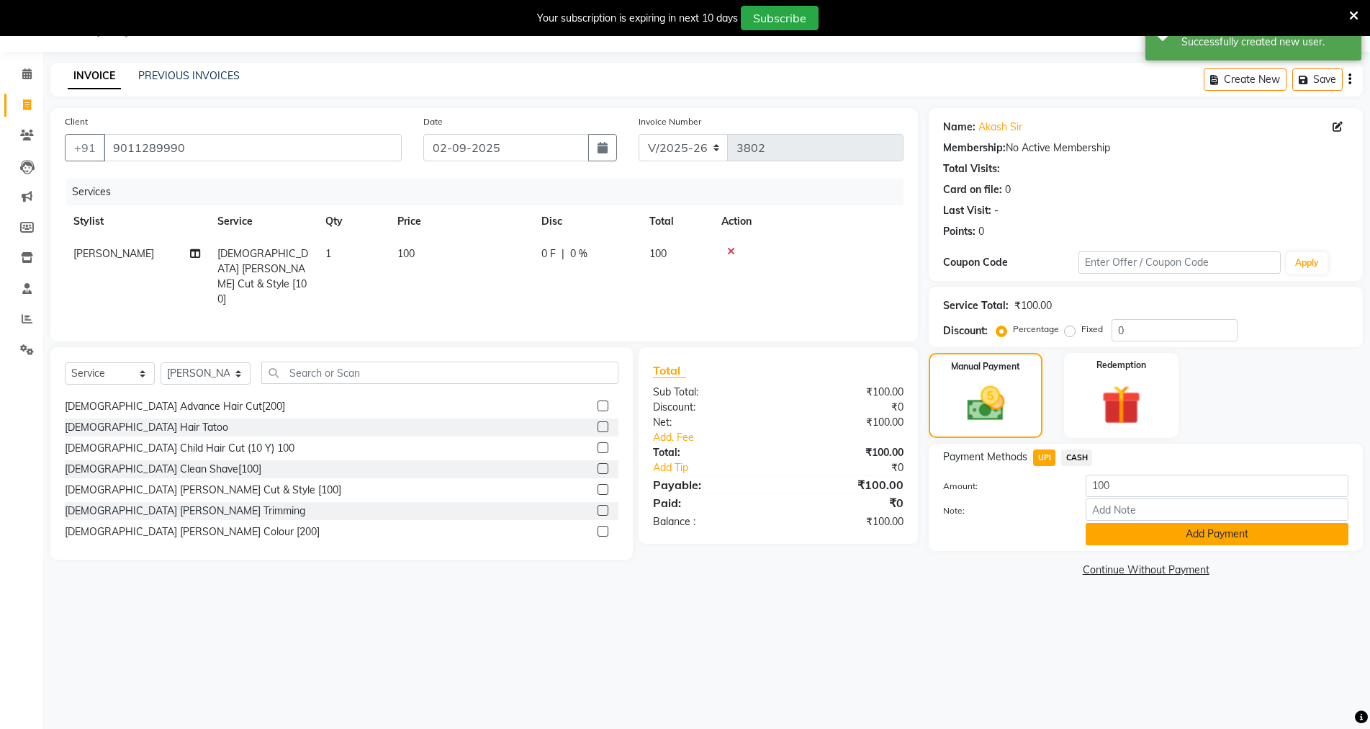
click at [1113, 541] on button "Add Payment" at bounding box center [1217, 534] width 263 height 22
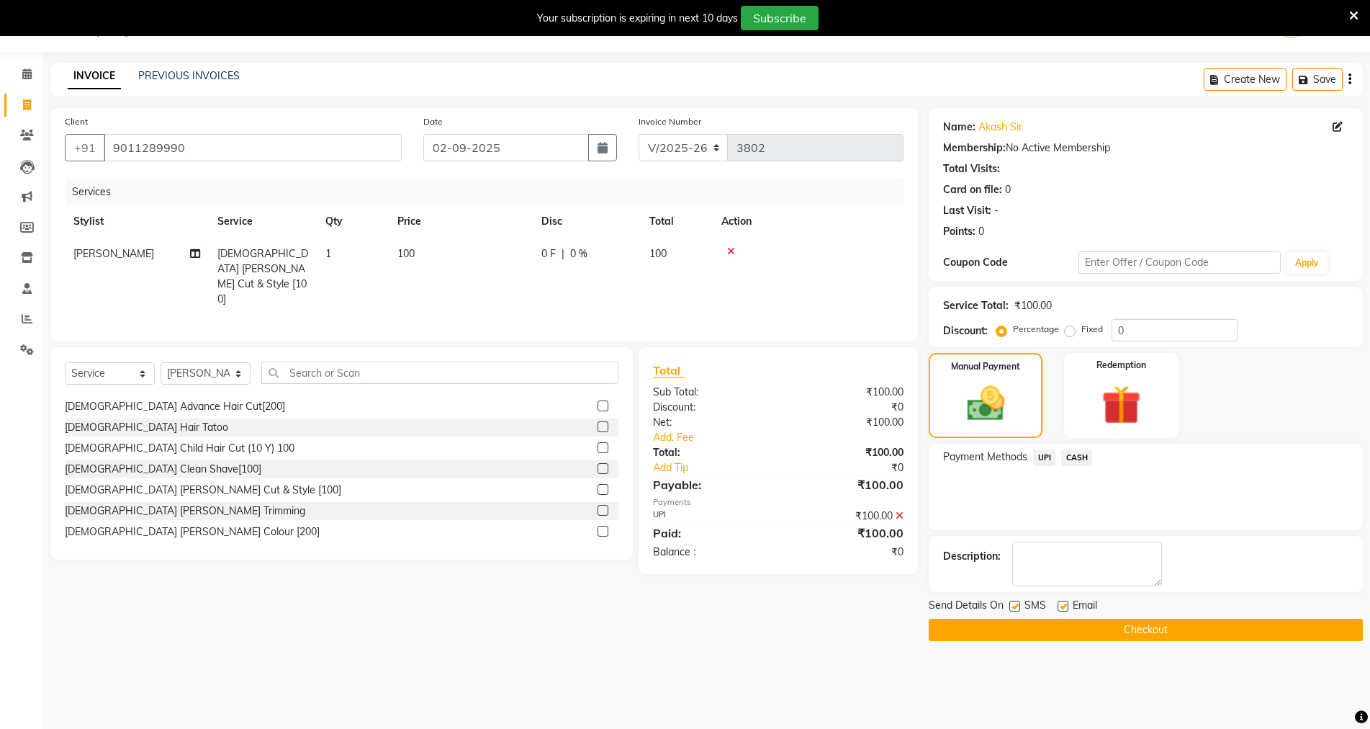
click at [1135, 657] on main "INVOICE PREVIOUS INVOICES Create New Save Client [PHONE_NUMBER] Date [DATE] Inv…" at bounding box center [706, 363] width 1327 height 600
click at [1136, 640] on button "Checkout" at bounding box center [1146, 630] width 434 height 22
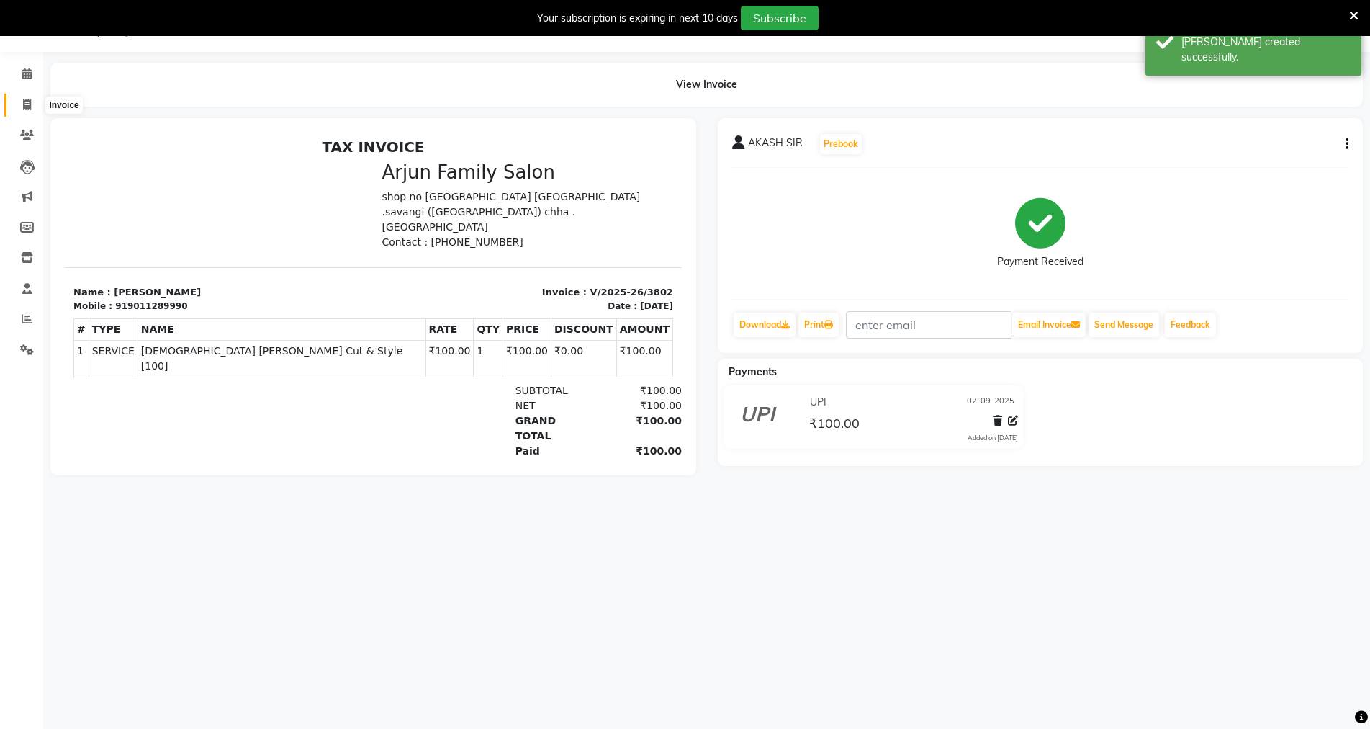
click at [32, 104] on span at bounding box center [26, 105] width 25 height 17
select select "service"
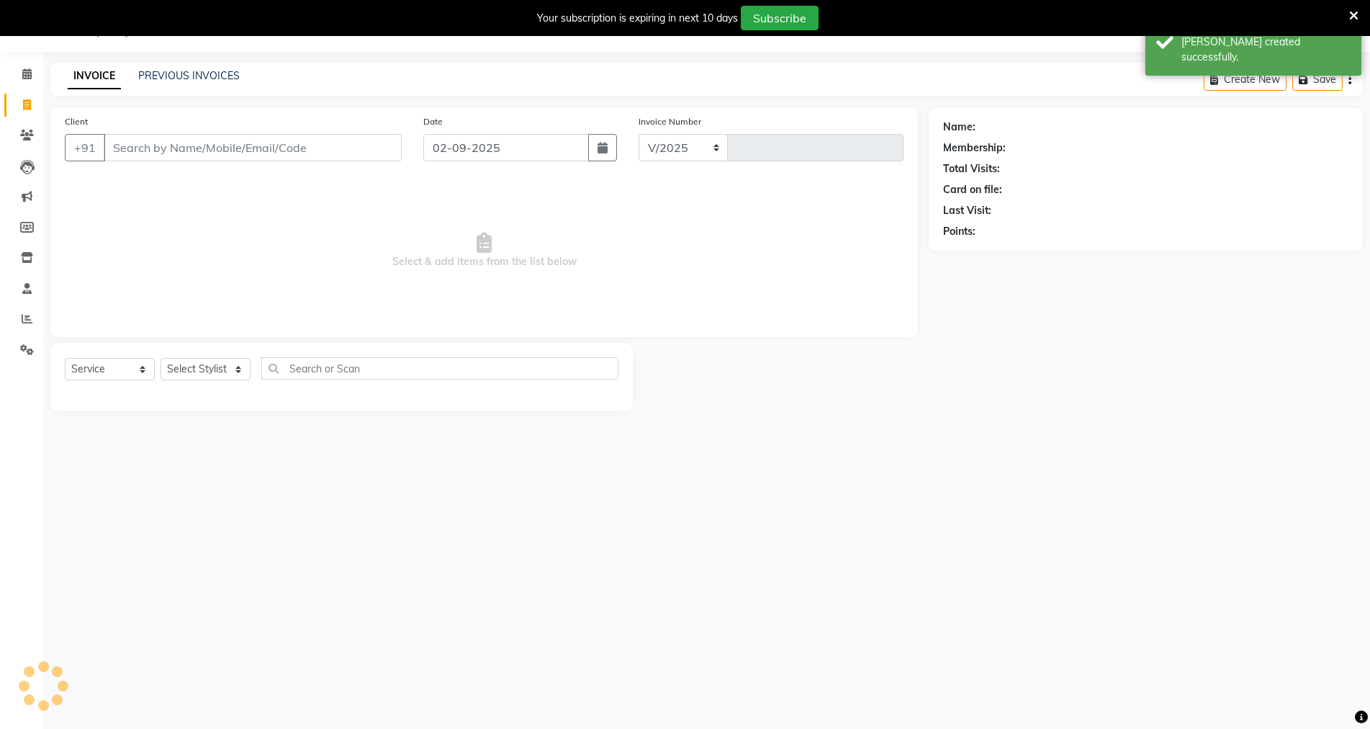
select select "6947"
type input "3803"
click at [1352, 16] on icon at bounding box center [1353, 15] width 9 height 13
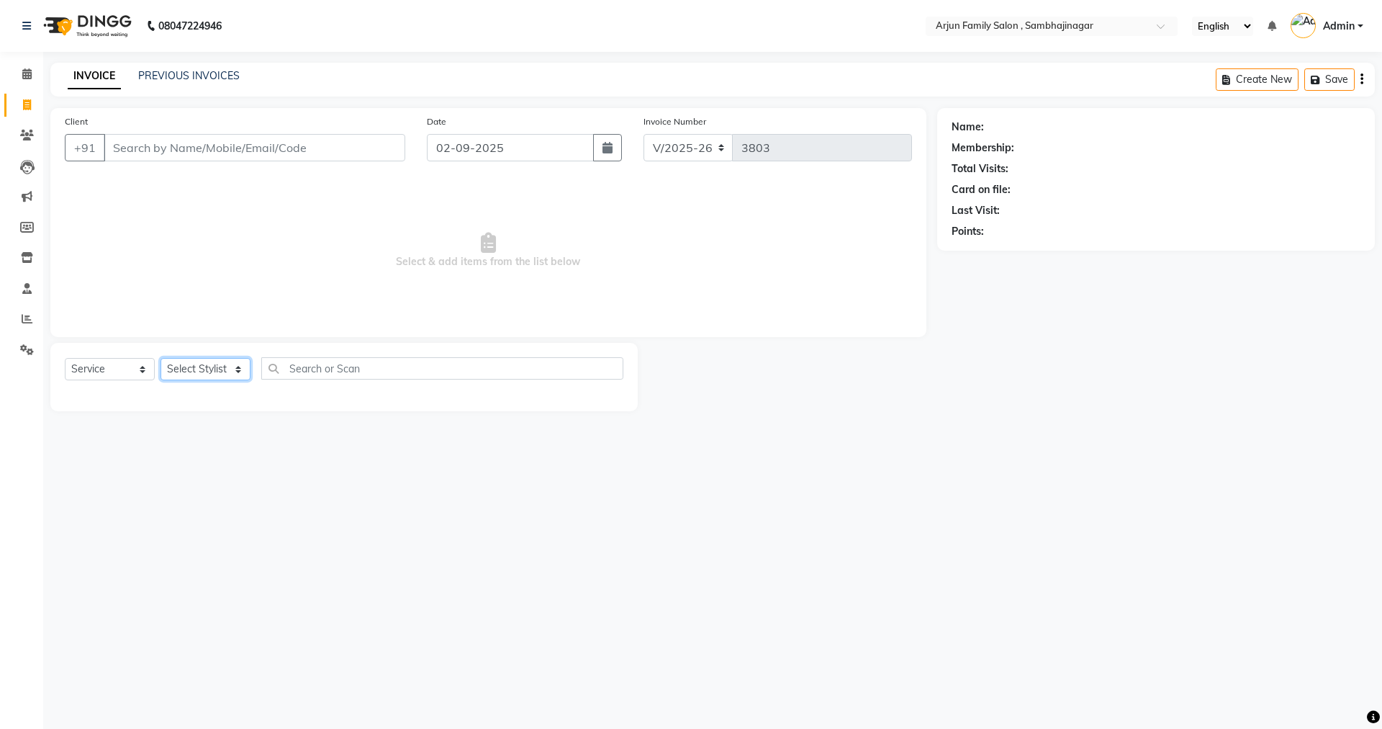
click at [199, 364] on select "Select Stylist arjun [PERSON_NAME] [PERSON_NAME] [PERSON_NAME] [PERSON_NAME]" at bounding box center [206, 369] width 90 height 22
click at [153, 530] on div "08047224946 Select Location × Arjun Family Salon , Sambhajinagar English ENGLIS…" at bounding box center [691, 364] width 1382 height 729
click at [260, 55] on div "08047224946 Select Location × Arjun Family Salon , Sambhajinagar English ENGLIS…" at bounding box center [691, 364] width 1382 height 729
click at [230, 74] on link "PREVIOUS INVOICES" at bounding box center [189, 75] width 102 height 13
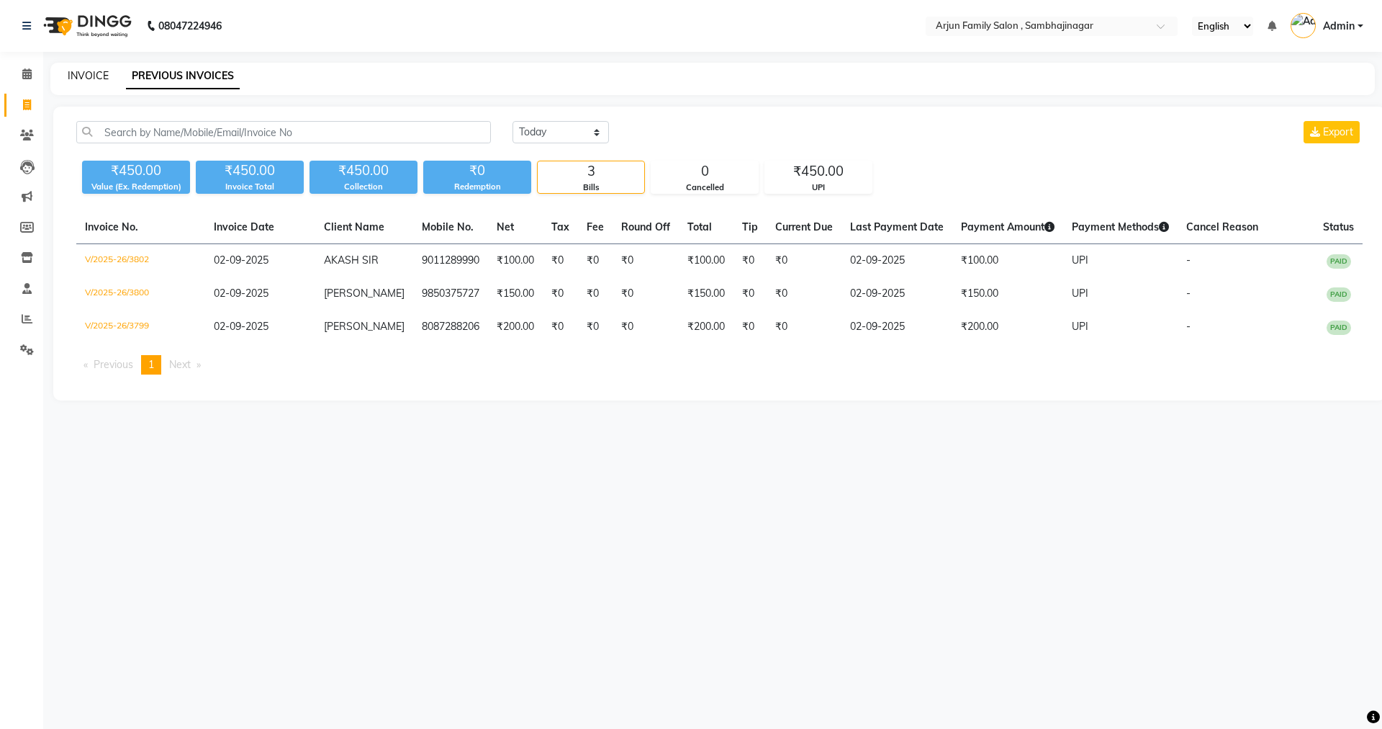
click at [94, 71] on link "INVOICE" at bounding box center [88, 75] width 41 height 13
select select "service"
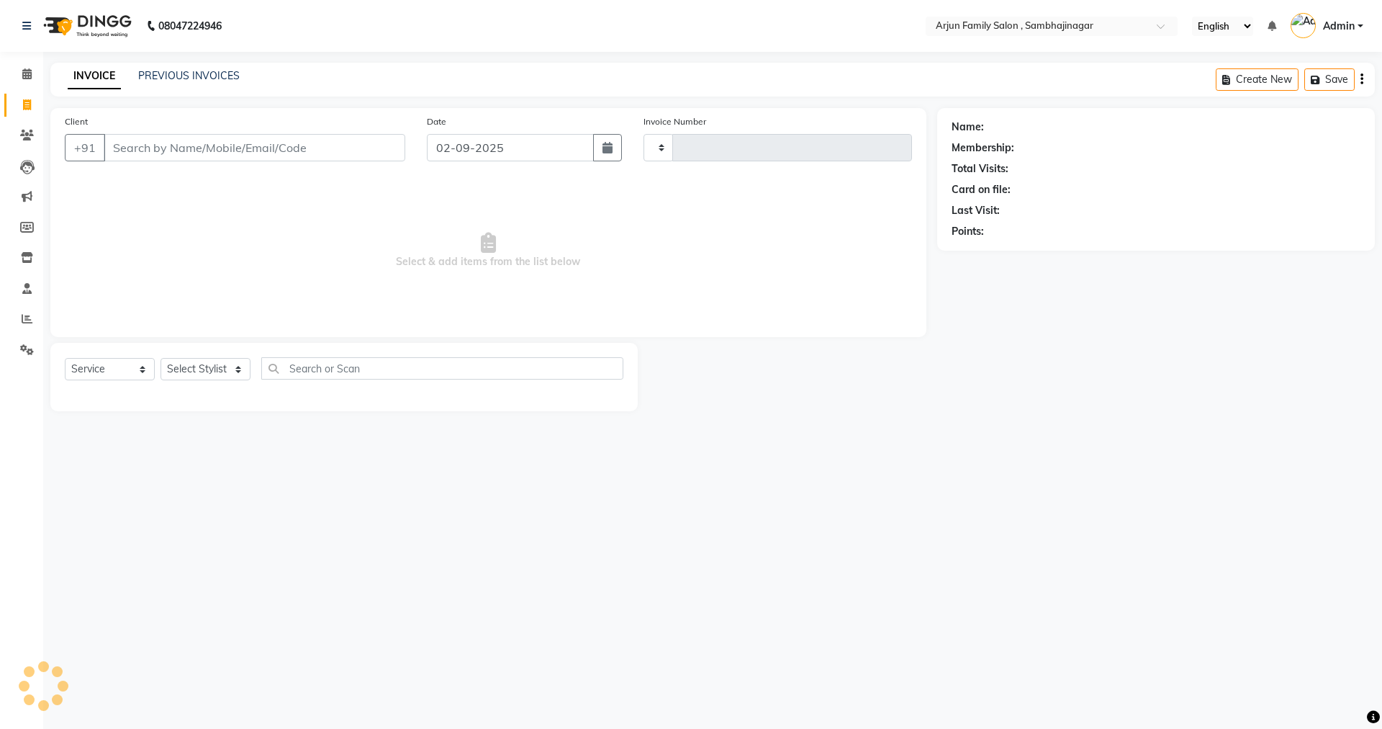
type input "3803"
select select "6947"
click at [180, 75] on link "PREVIOUS INVOICES" at bounding box center [189, 75] width 102 height 13
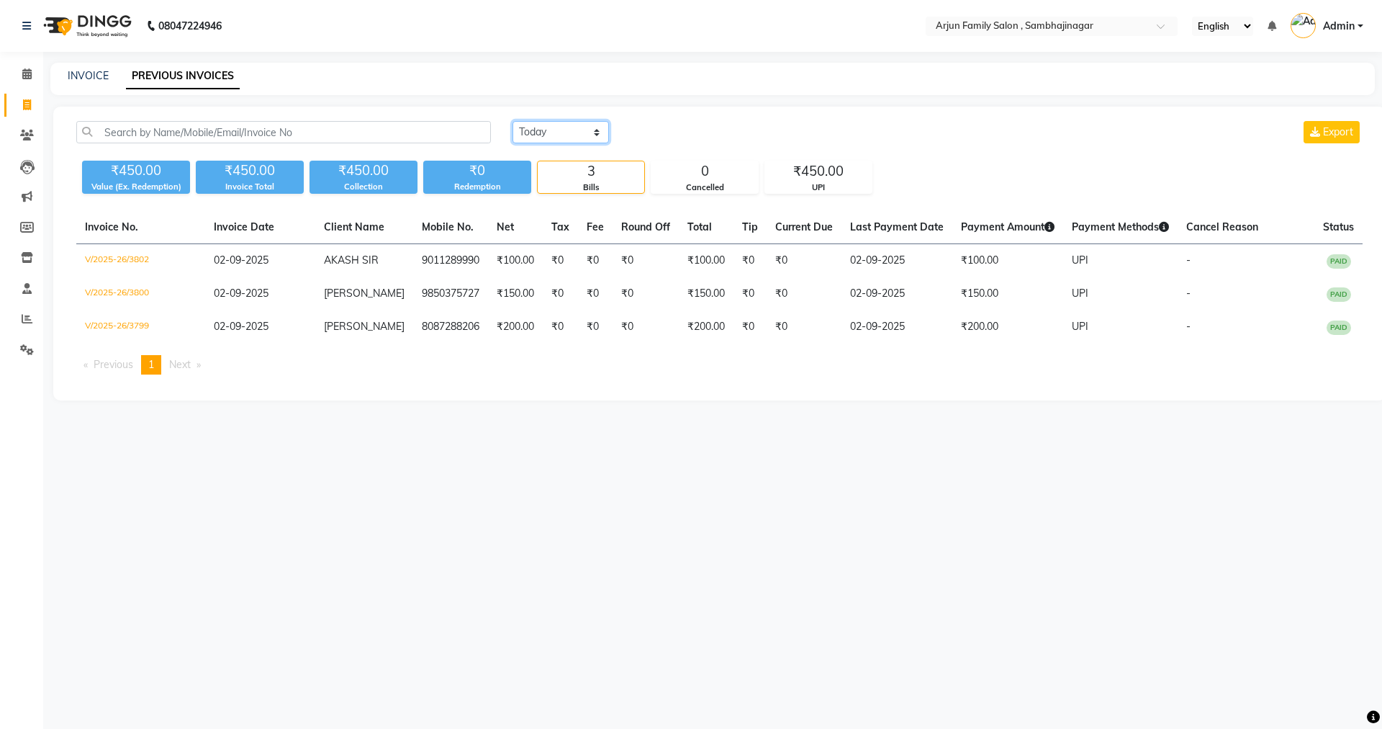
drag, startPoint x: 548, startPoint y: 125, endPoint x: 550, endPoint y: 135, distance: 11.0
click at [548, 125] on select "[DATE] [DATE] Custom Range" at bounding box center [561, 132] width 96 height 22
select select "[DATE]"
click at [513, 121] on select "[DATE] [DATE] Custom Range" at bounding box center [561, 132] width 96 height 22
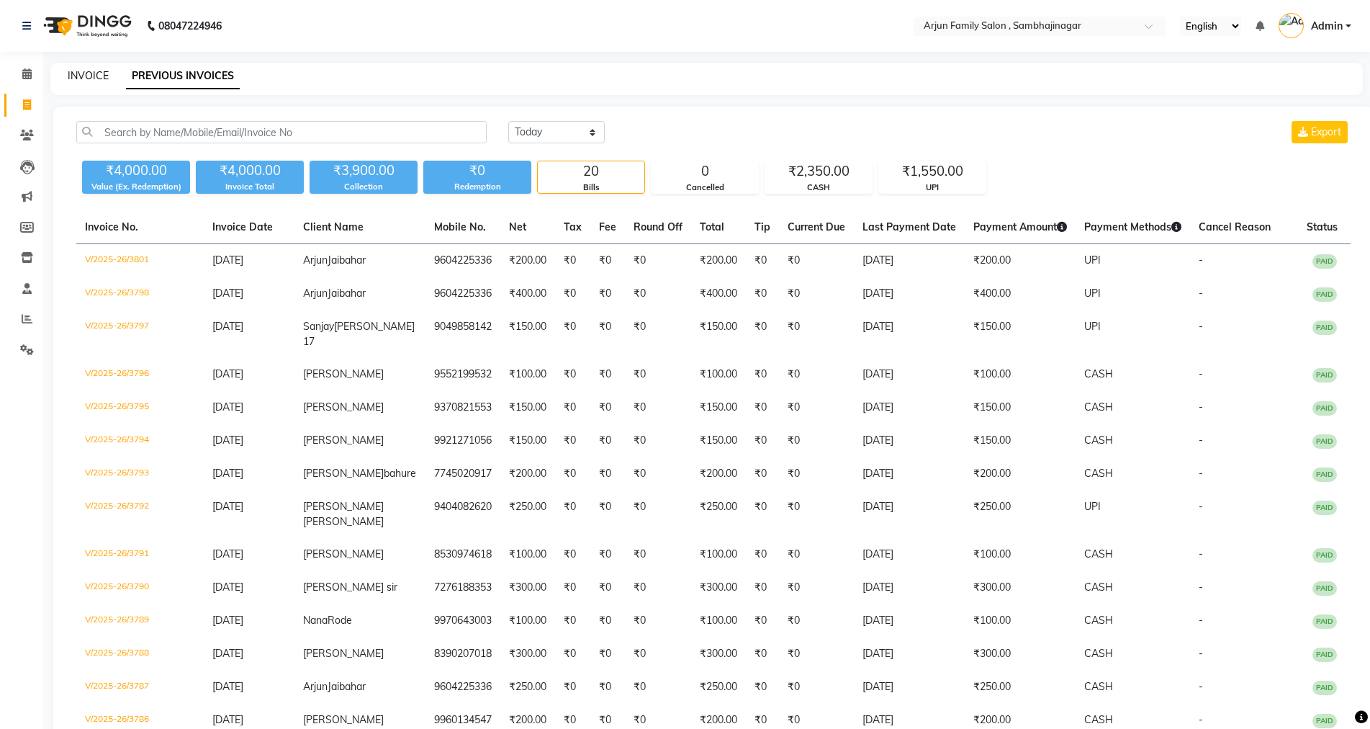
click at [79, 72] on link "INVOICE" at bounding box center [88, 75] width 41 height 13
select select "6947"
select select "service"
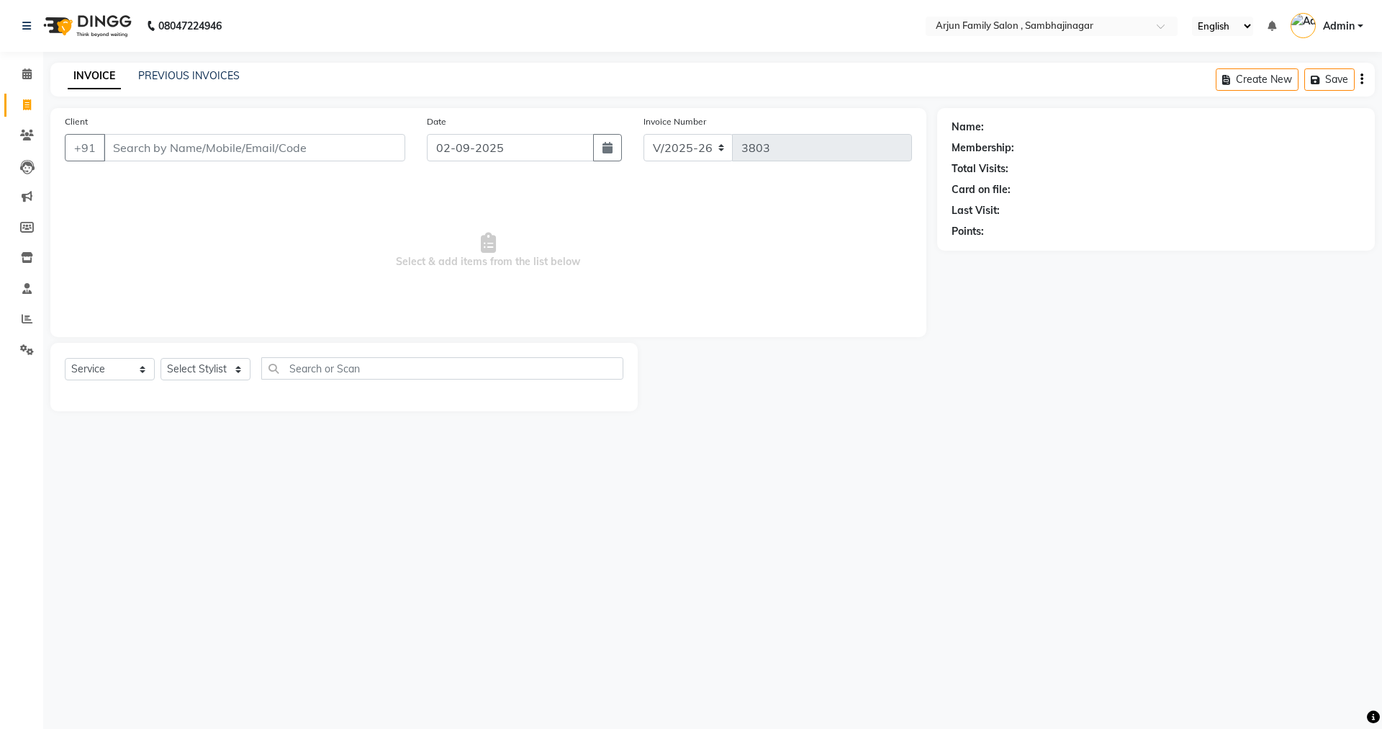
click at [195, 68] on div "PREVIOUS INVOICES" at bounding box center [189, 75] width 102 height 15
